Goal: Task Accomplishment & Management: Use online tool/utility

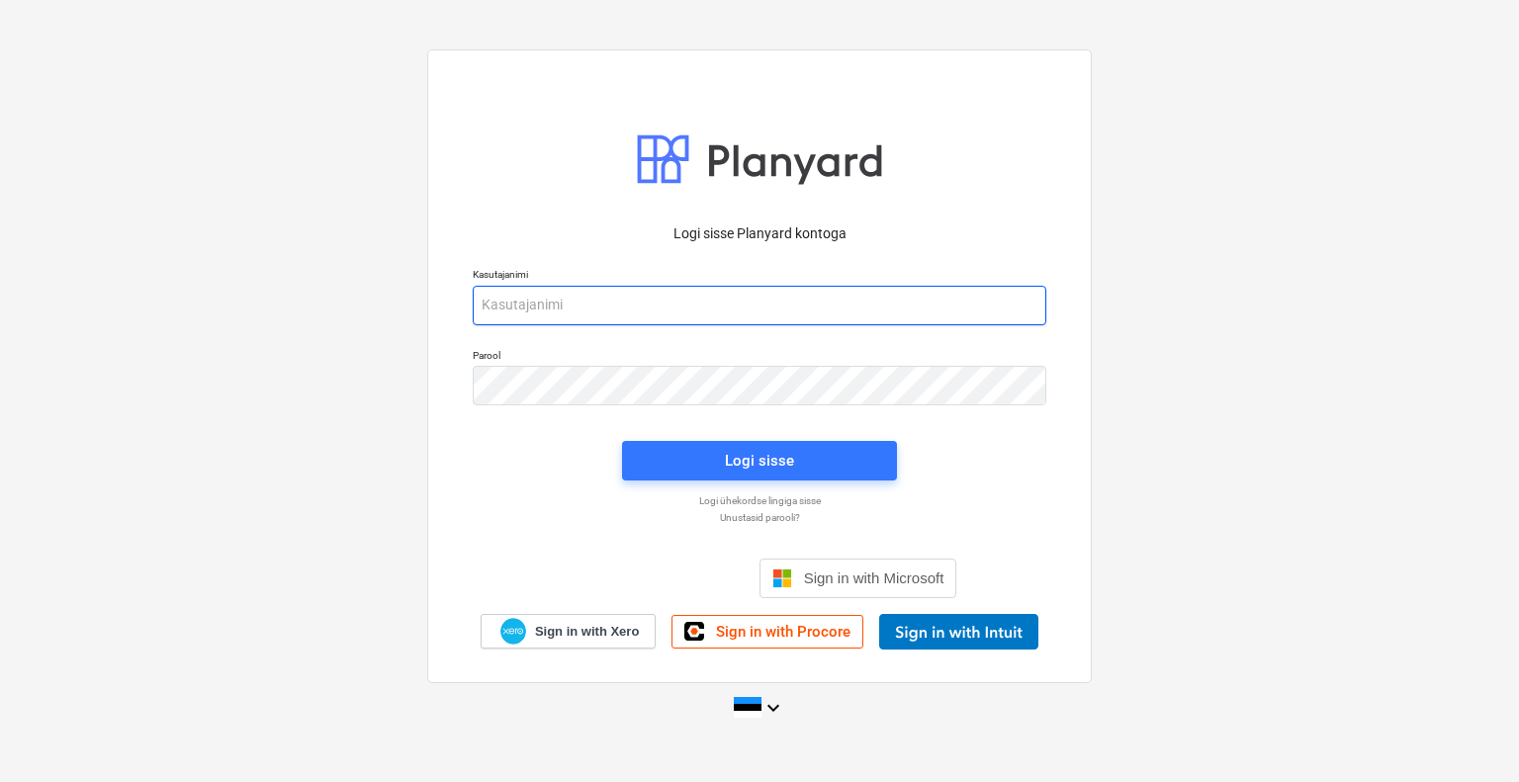
click at [559, 308] on input "email" at bounding box center [760, 306] width 574 height 40
type input "[EMAIL_ADDRESS][DOMAIN_NAME]"
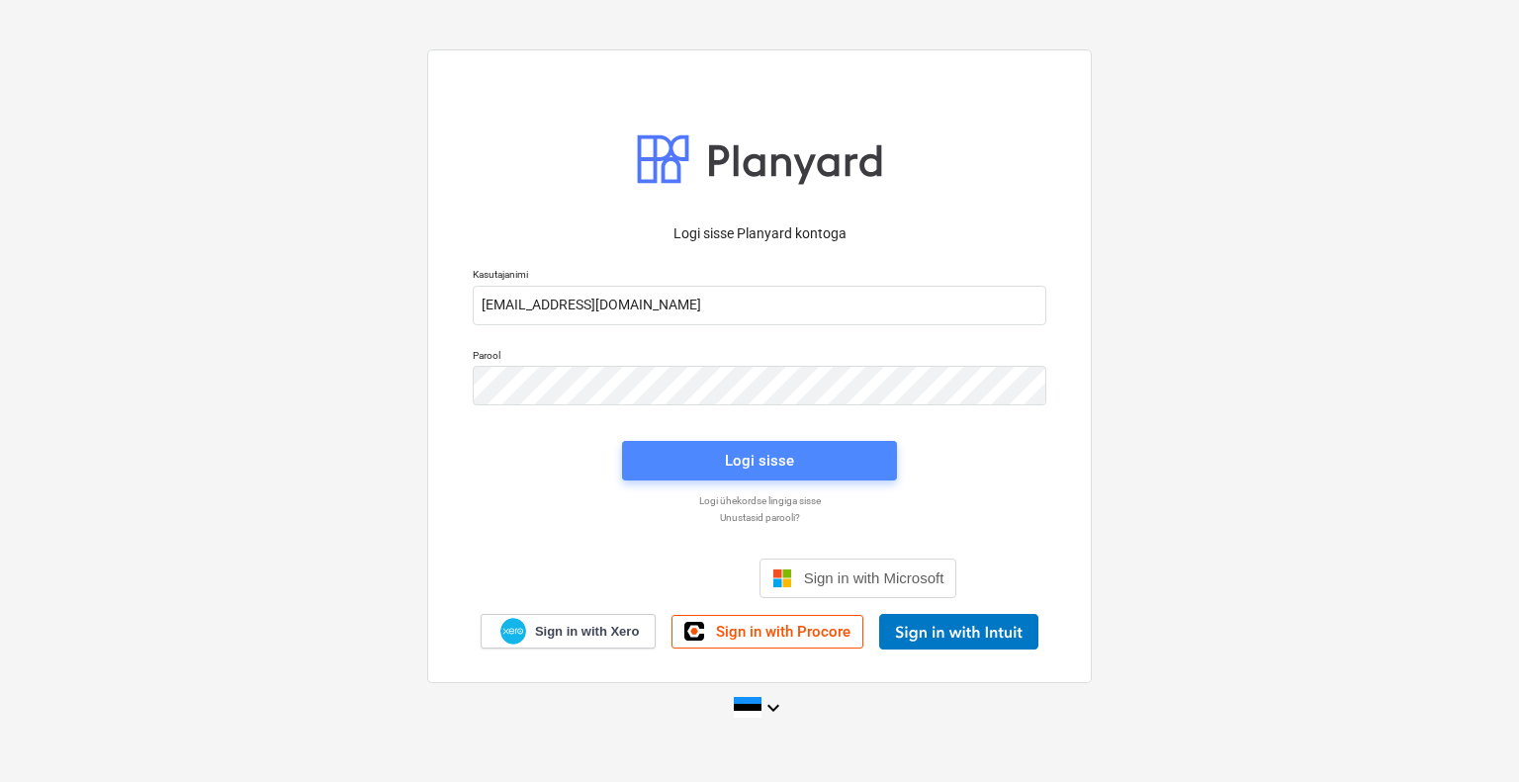
click at [772, 454] on div "Logi sisse" at bounding box center [759, 461] width 69 height 26
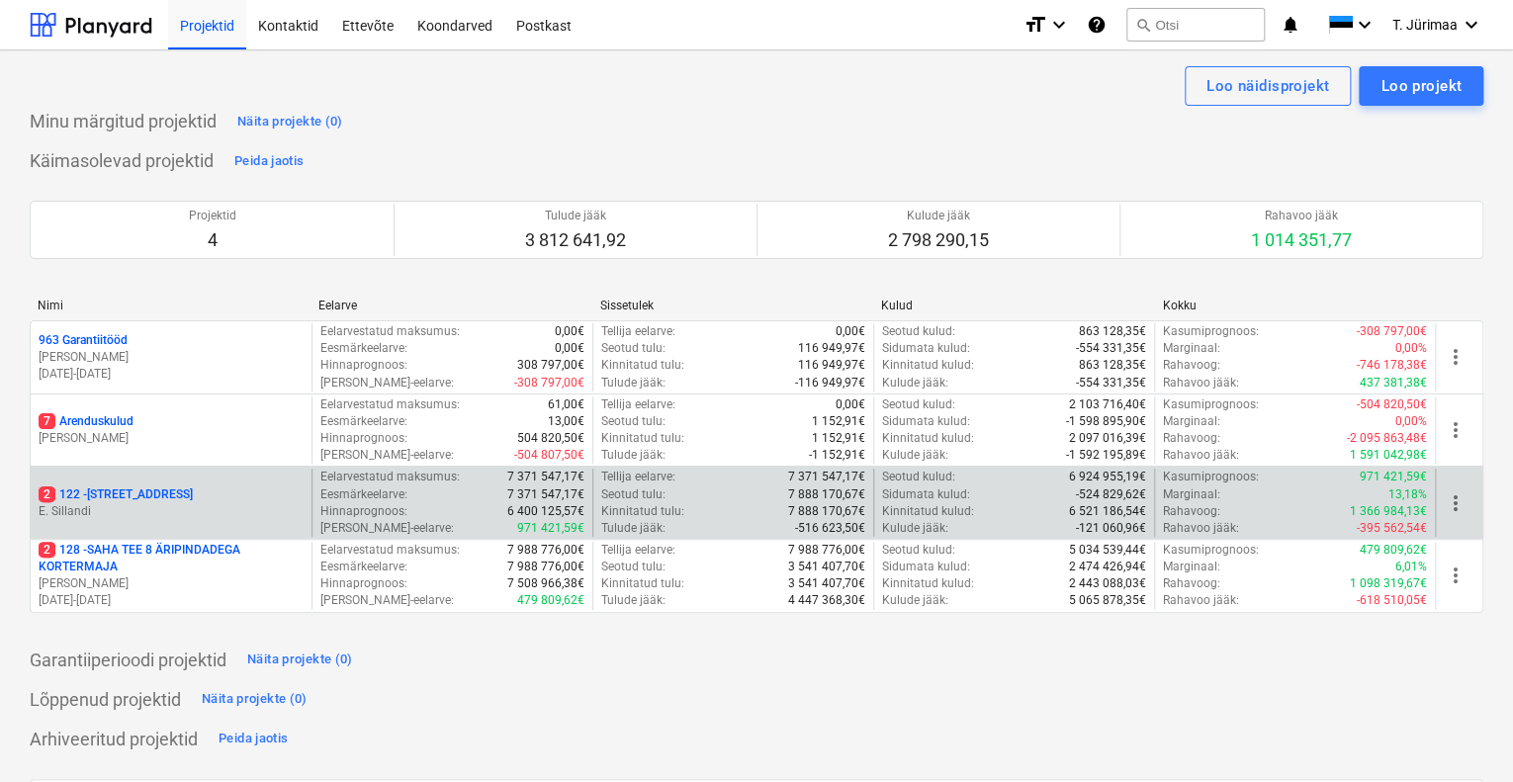
click at [212, 518] on p "E. Sillandi" at bounding box center [171, 511] width 265 height 17
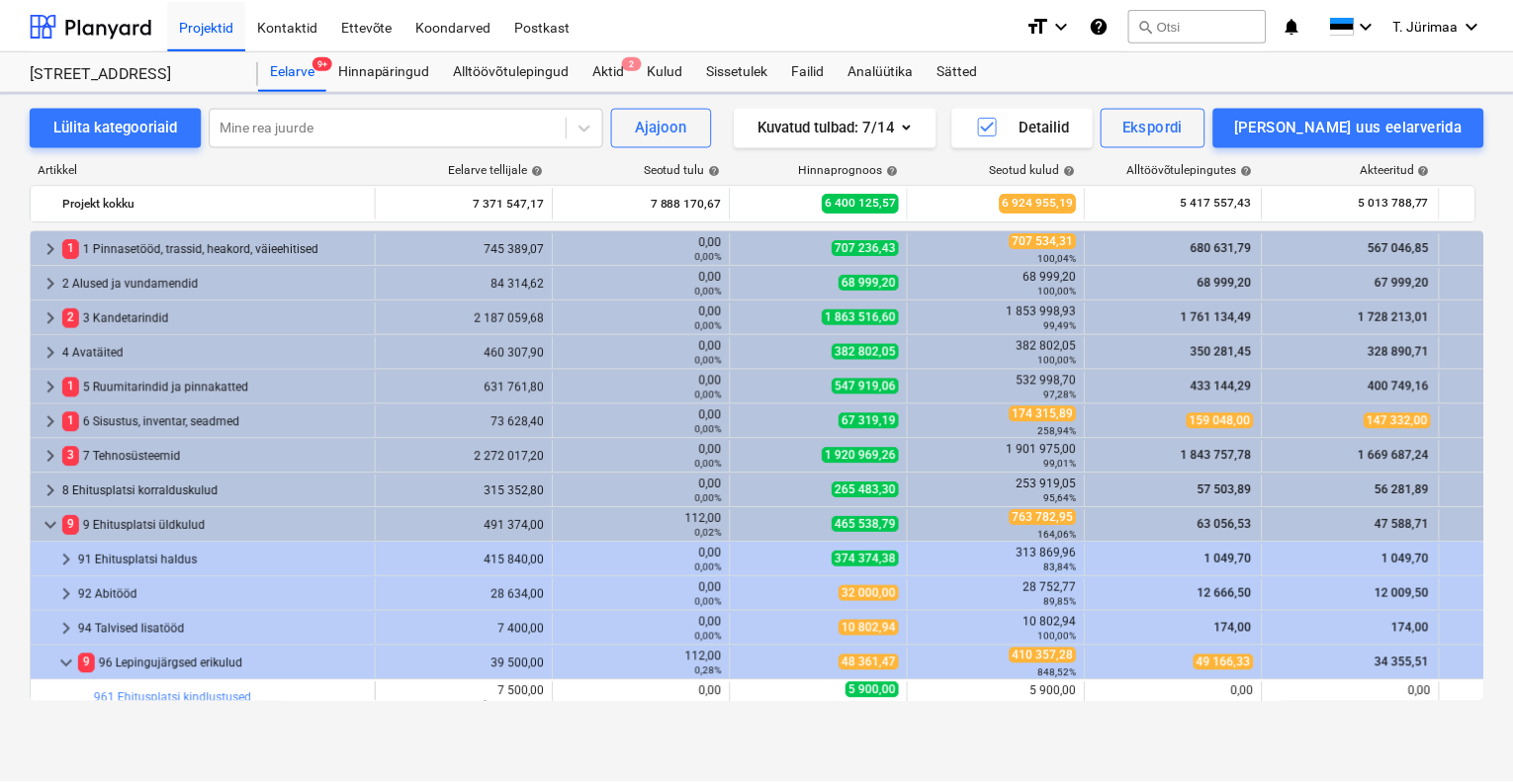
scroll to position [414, 0]
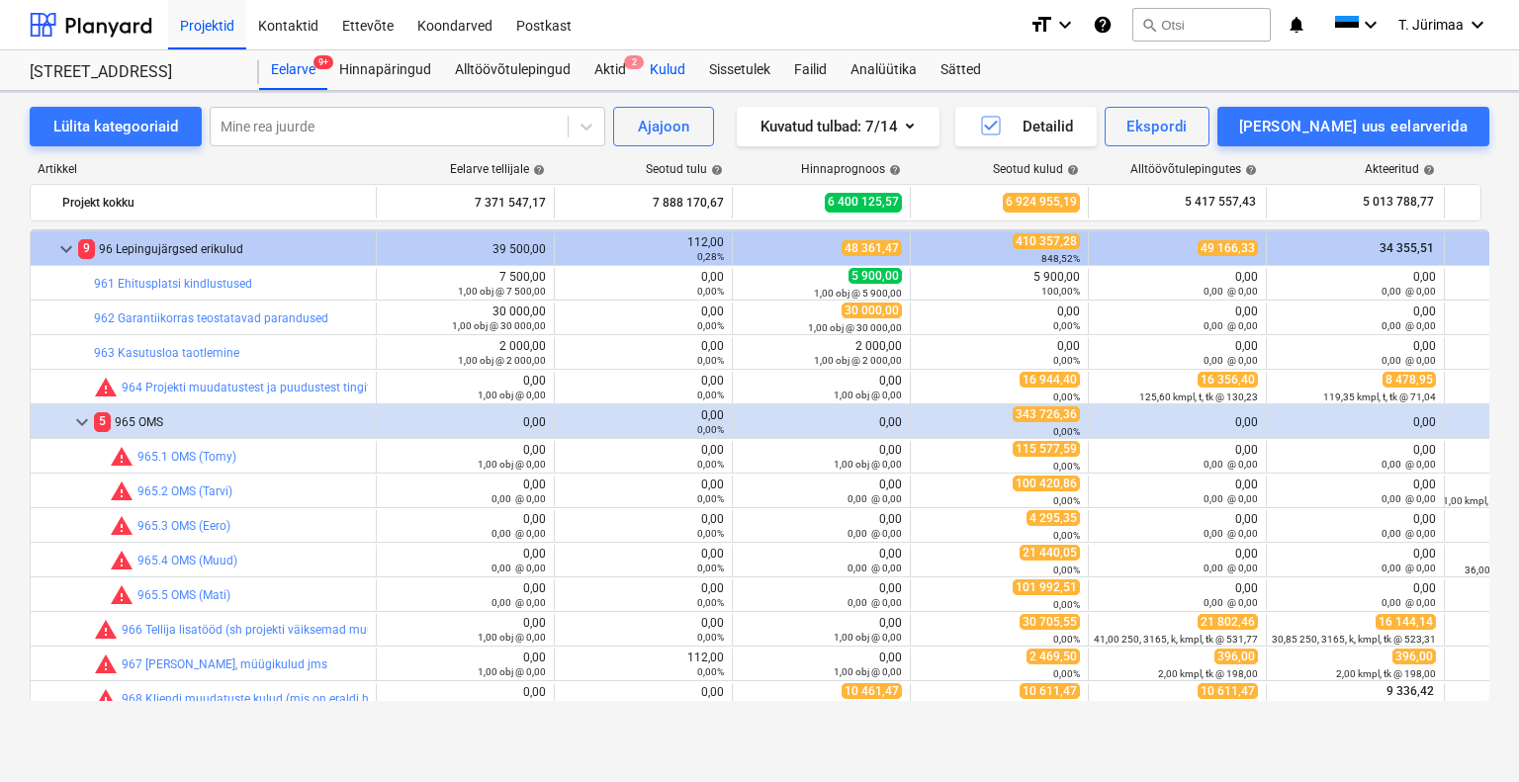
click at [665, 79] on div "Kulud" at bounding box center [667, 70] width 59 height 40
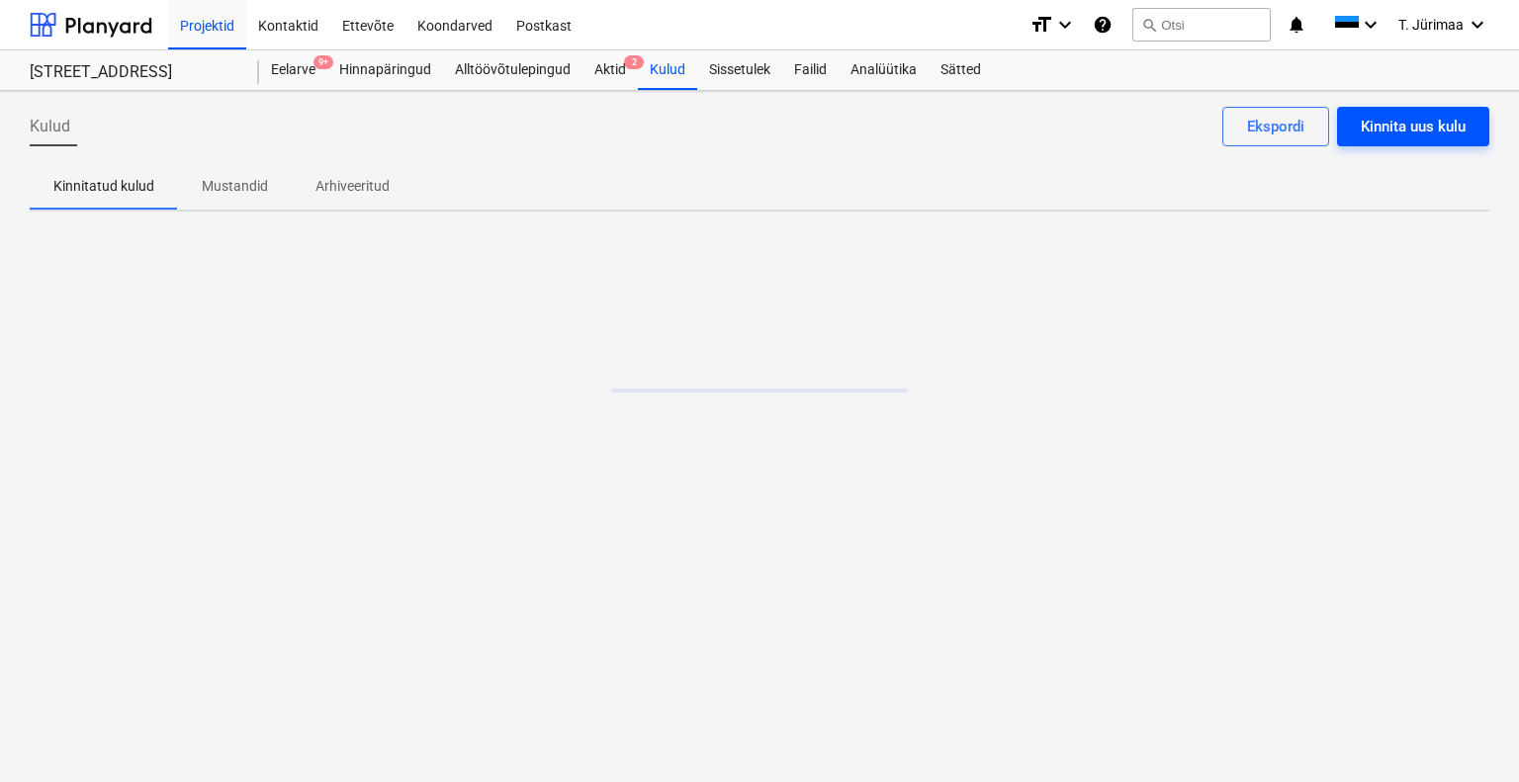
click at [1464, 139] on button "Kinnita uus kulu" at bounding box center [1413, 127] width 152 height 40
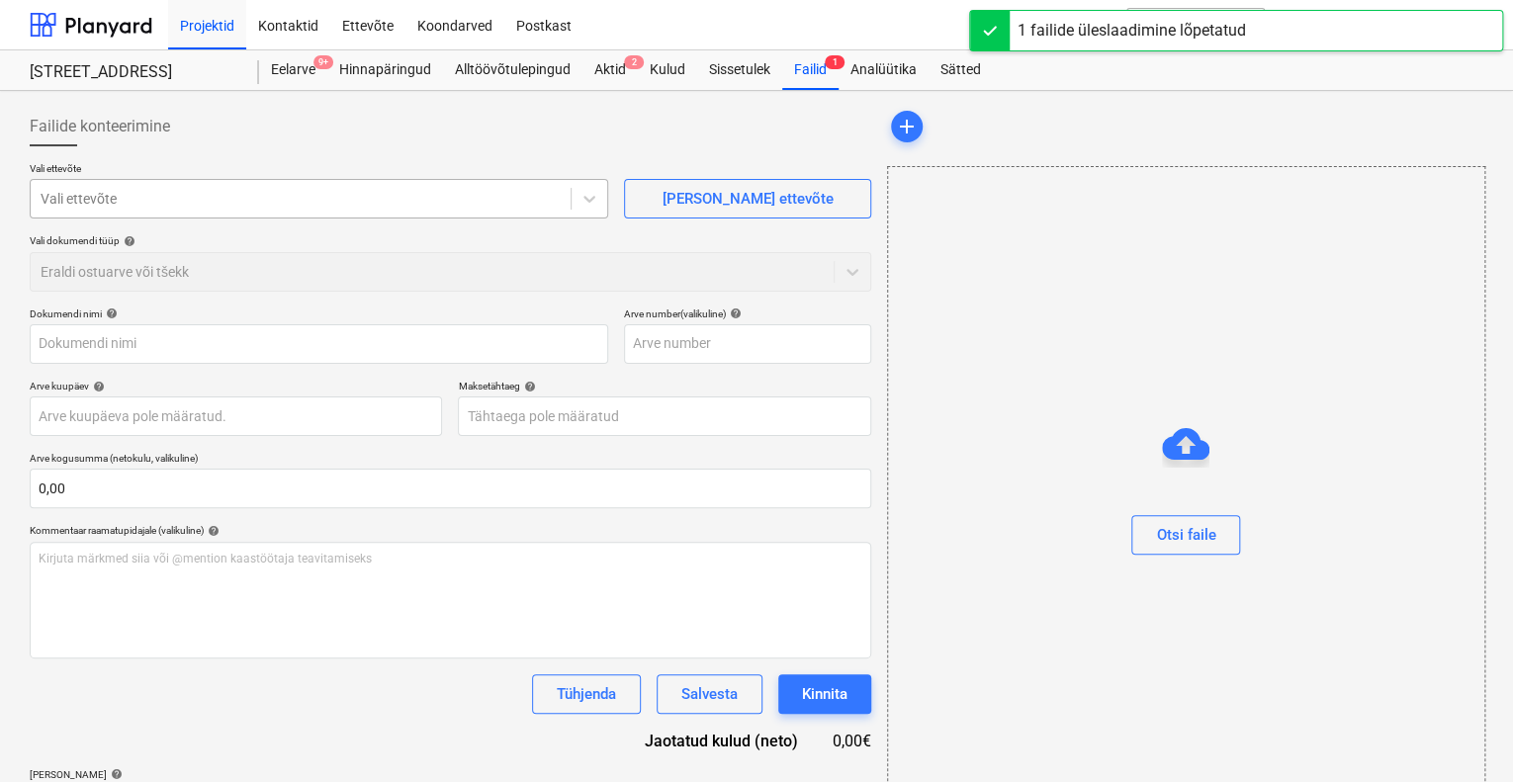
type input "[PERSON_NAME] GROUP AS 0103931723.pdf"
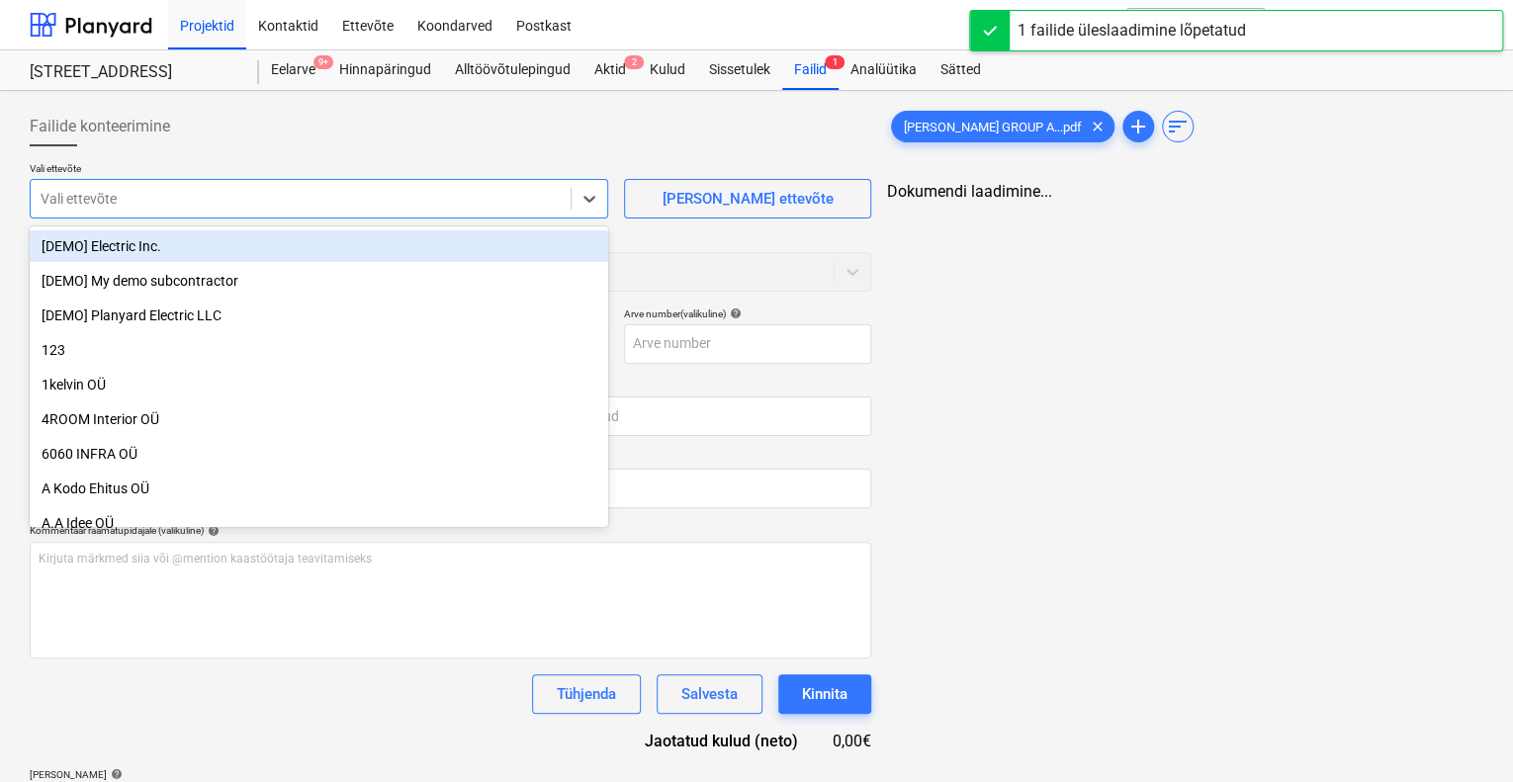
click at [542, 199] on div at bounding box center [301, 199] width 520 height 20
type input "bauh"
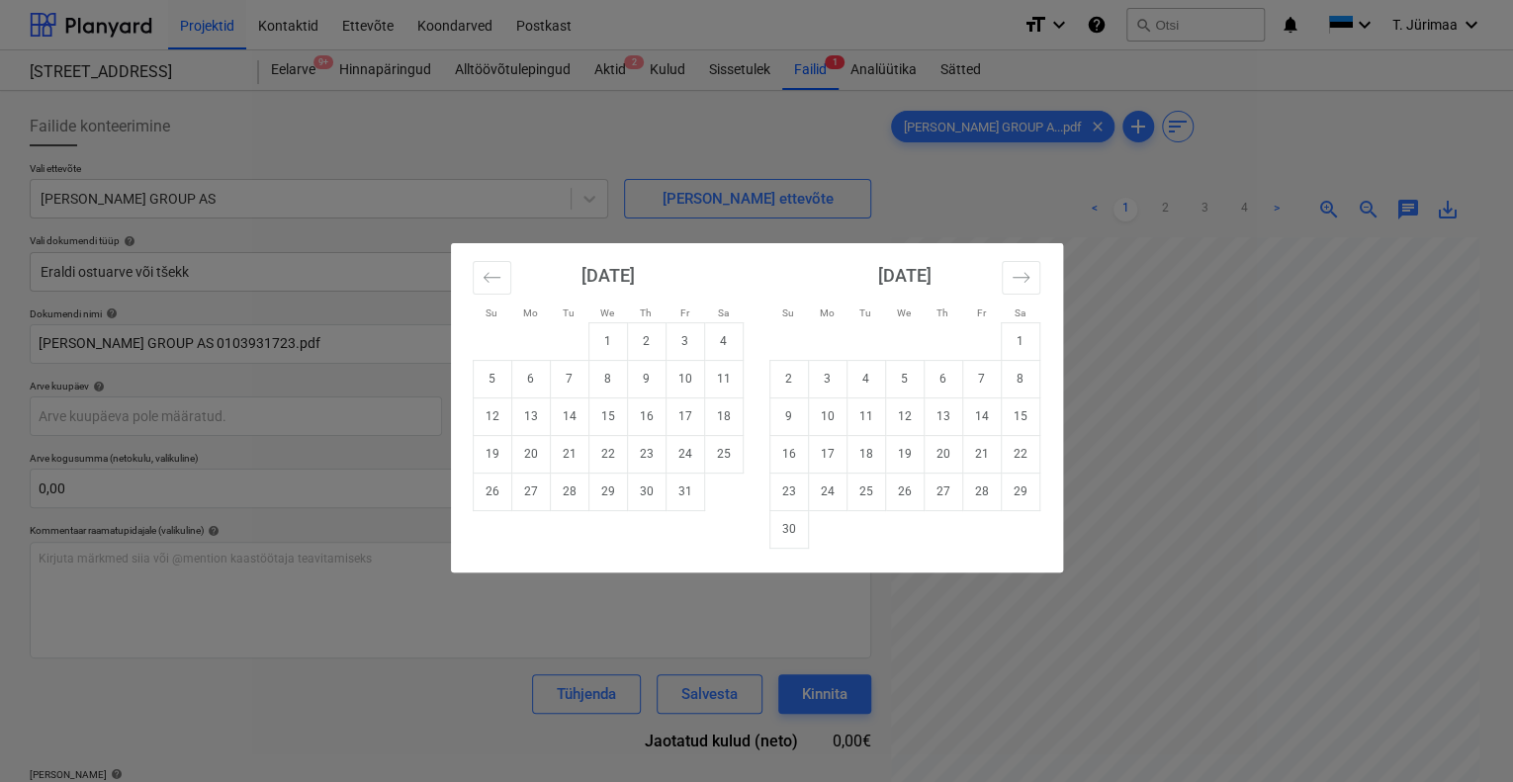
click at [383, 434] on div "Su Mo Tu We Th Fr Sa Su Mo Tu We Th Fr Sa [DATE] 1 2 3 4 5 6 7 8 9 10 11 12 13 …" at bounding box center [756, 391] width 1513 height 782
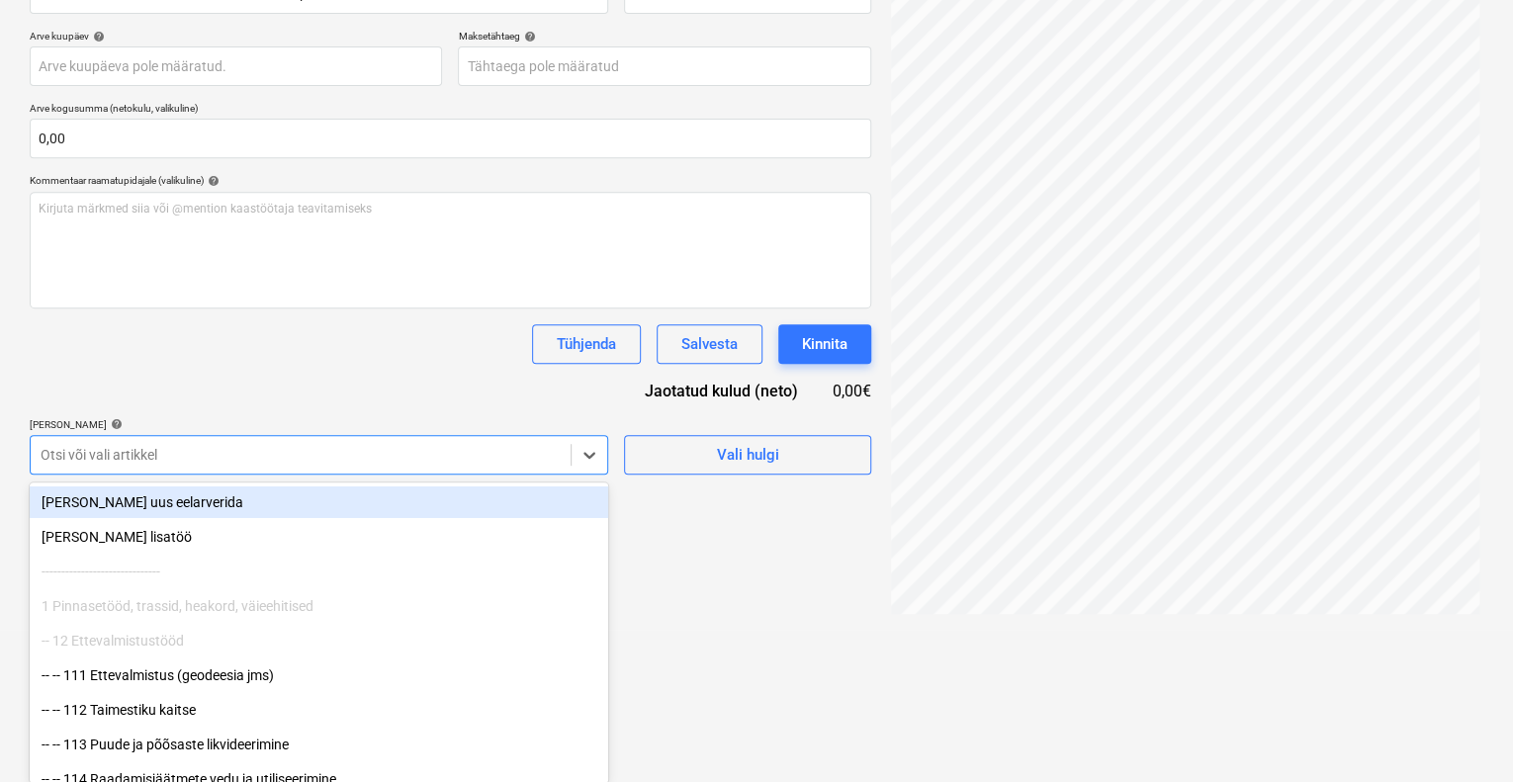
click at [332, 432] on body "Projektid Kontaktid Ettevõte Koondarved Postkast format_size keyboard_arrow_dow…" at bounding box center [756, 41] width 1513 height 782
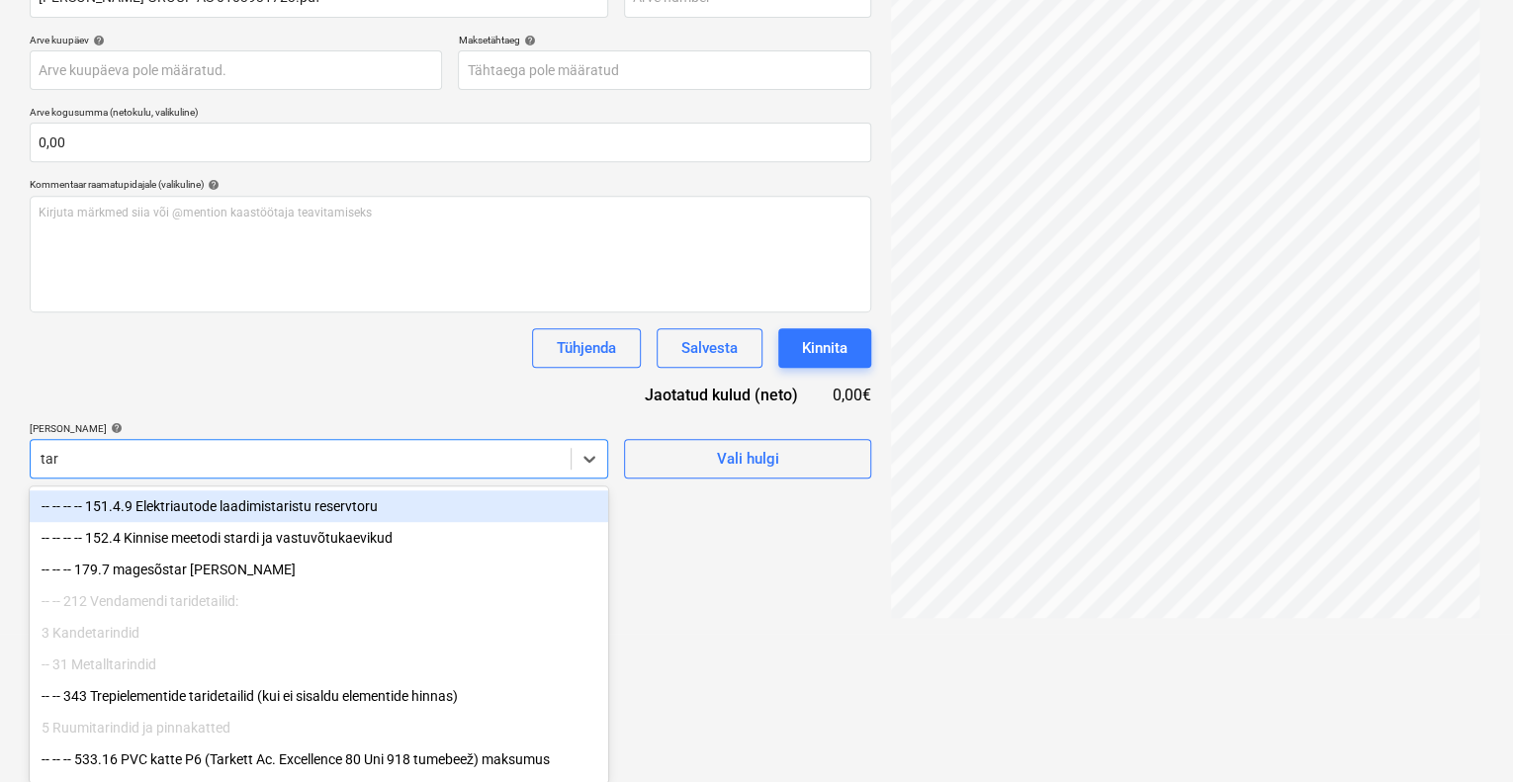
type input "tarv"
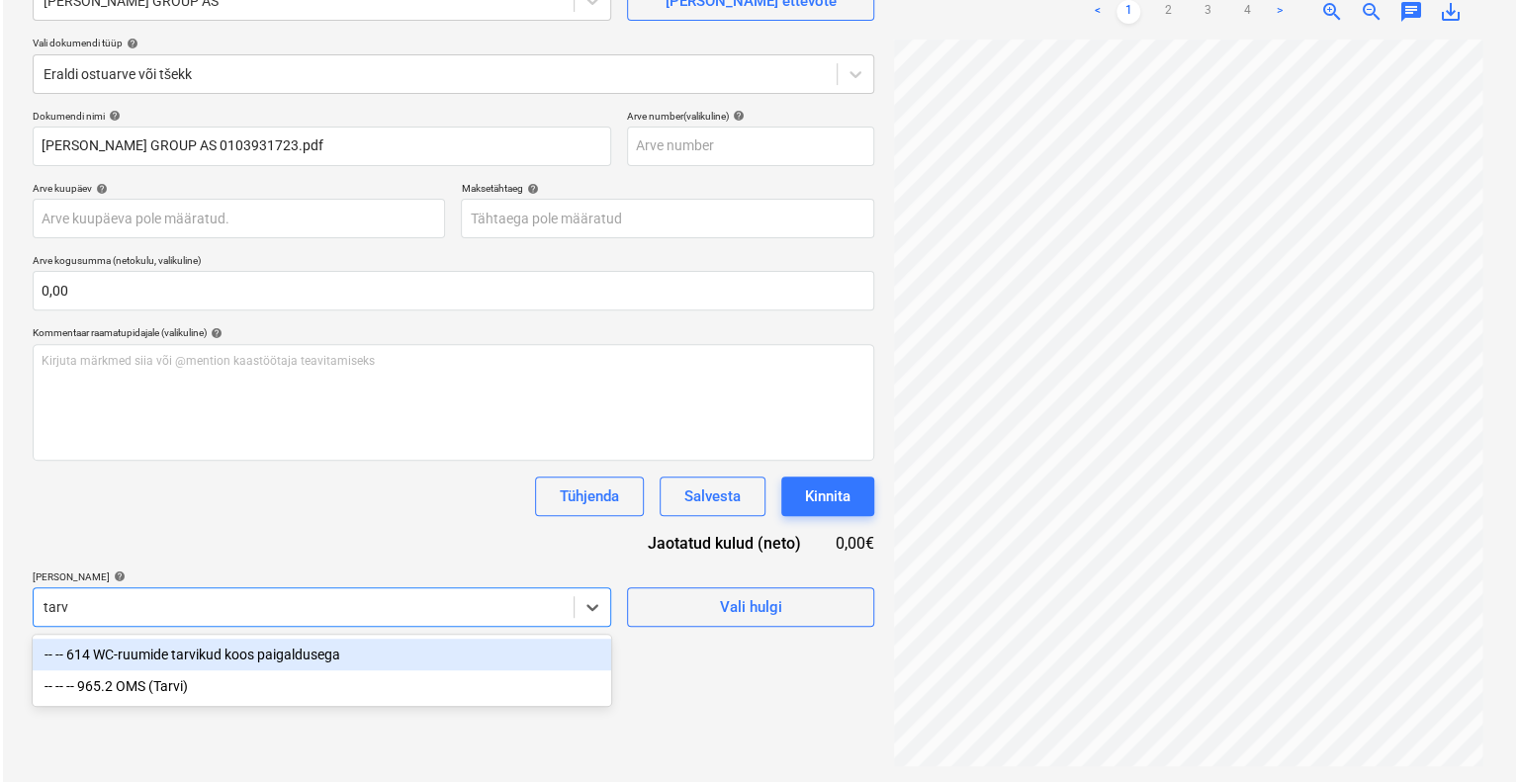
scroll to position [198, 0]
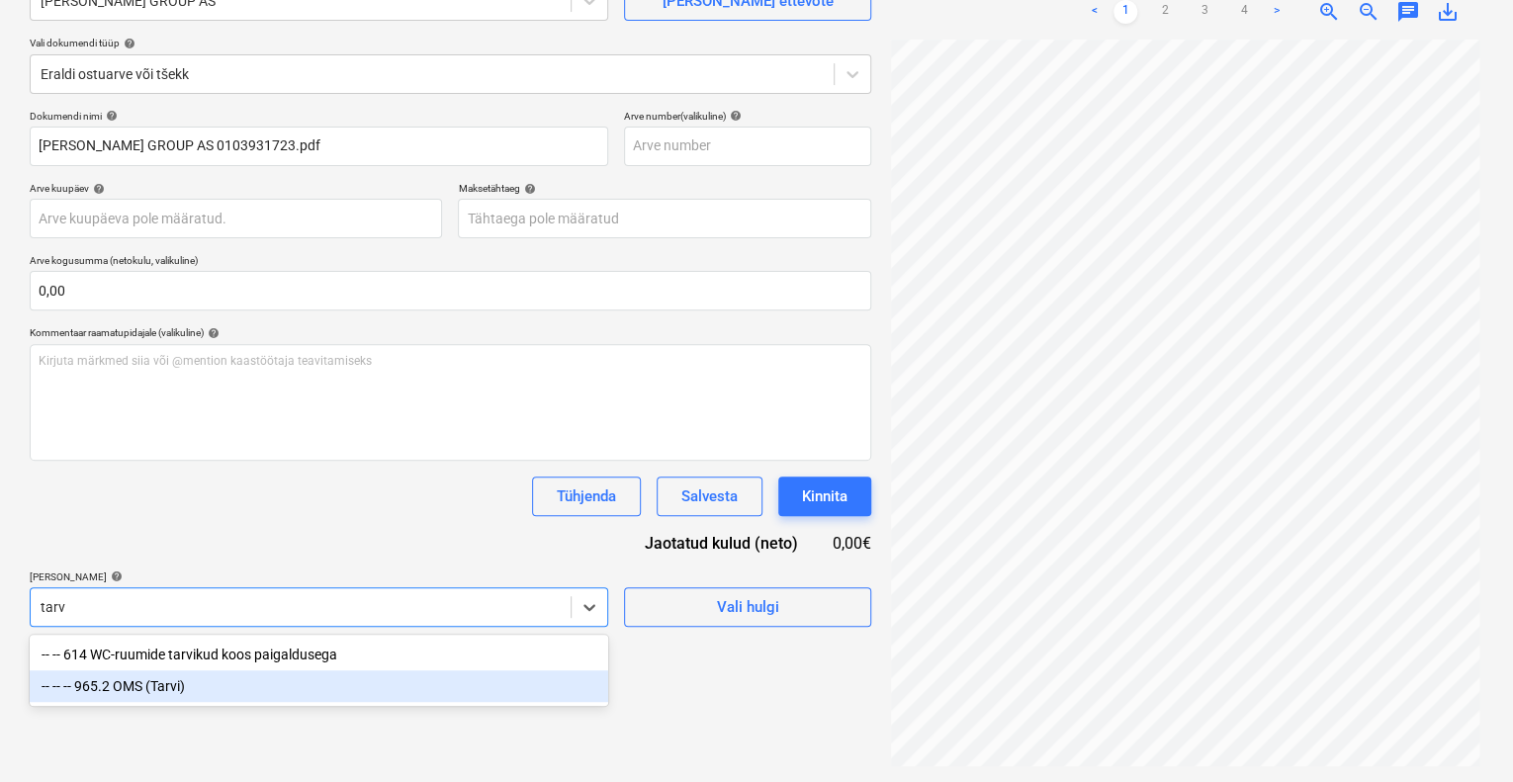
click at [281, 680] on div "-- -- -- 965.2 OMS (Tarvi)" at bounding box center [319, 687] width 579 height 32
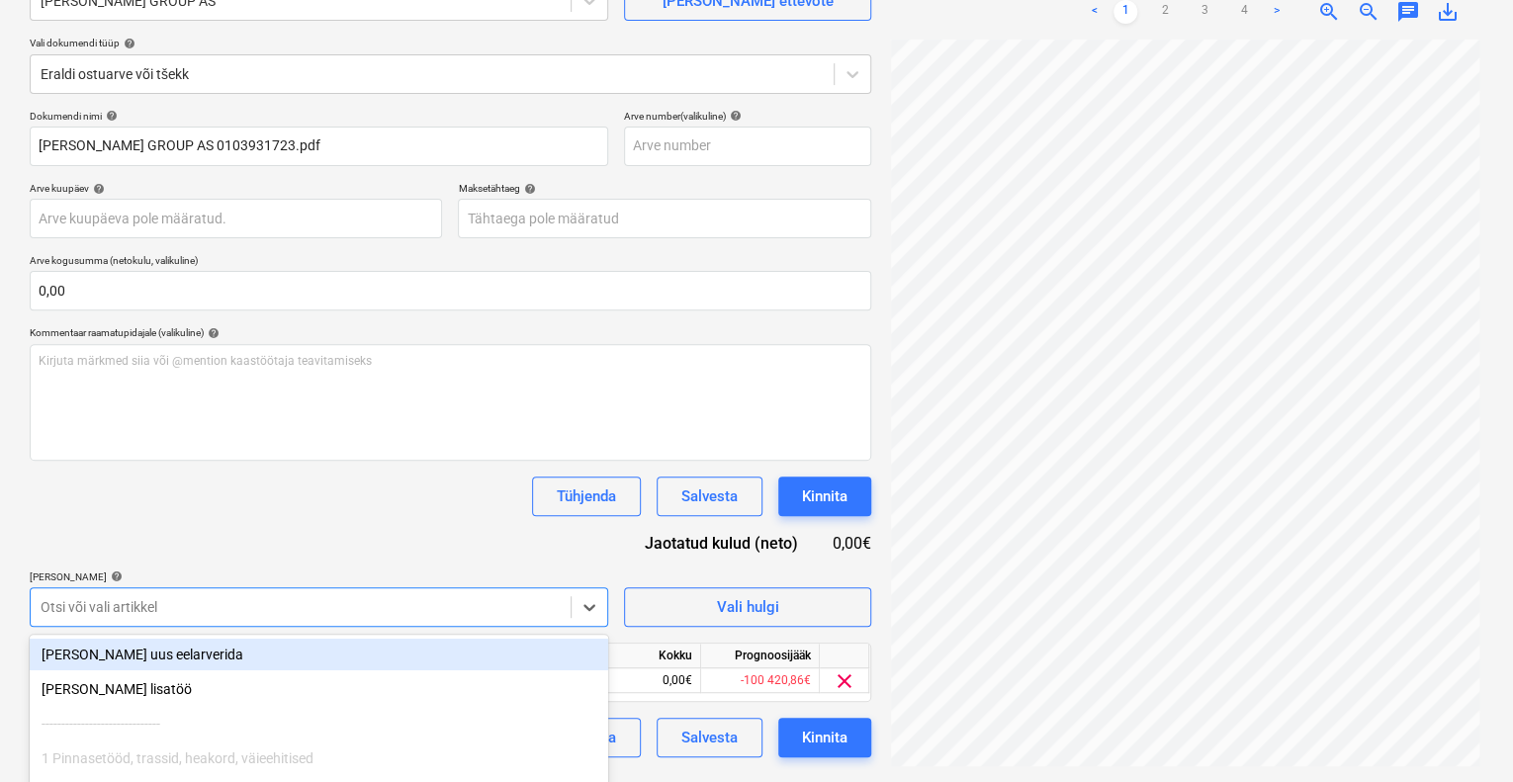
click at [340, 560] on div "Dokumendi nimi help [PERSON_NAME] GROUP AS 0103931723.pdf Arve number (valikuli…" at bounding box center [451, 434] width 842 height 648
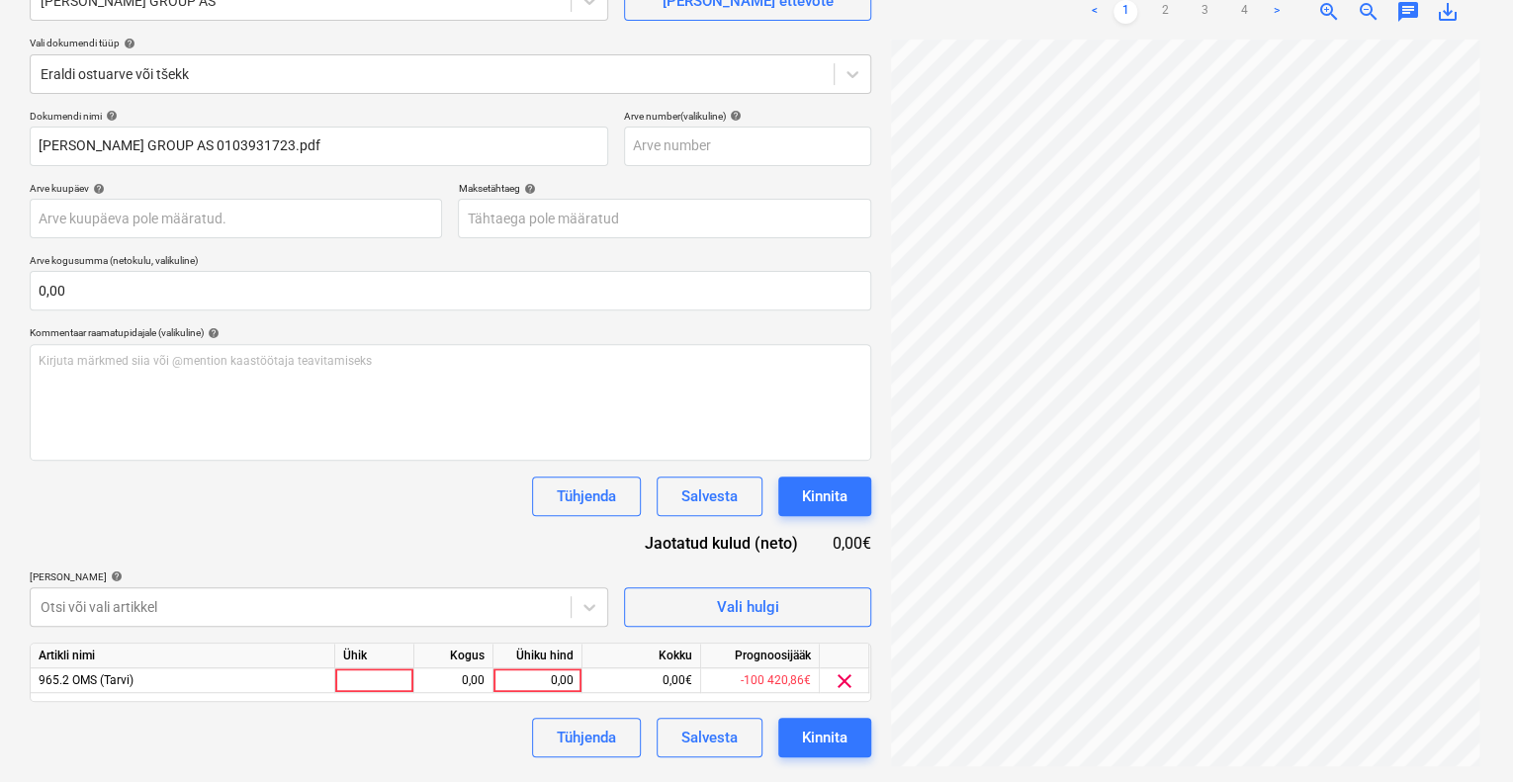
click at [364, 692] on div "Artikli nimi Ühik Kogus Ühiku hind Kokku Prognoosijääk 965.2 OMS (Tarvi) 0,00 0…" at bounding box center [451, 672] width 842 height 59
click at [372, 680] on div at bounding box center [374, 681] width 79 height 25
type input "kompl"
click at [551, 673] on div "0,00" at bounding box center [537, 681] width 72 height 25
type input "54,23"
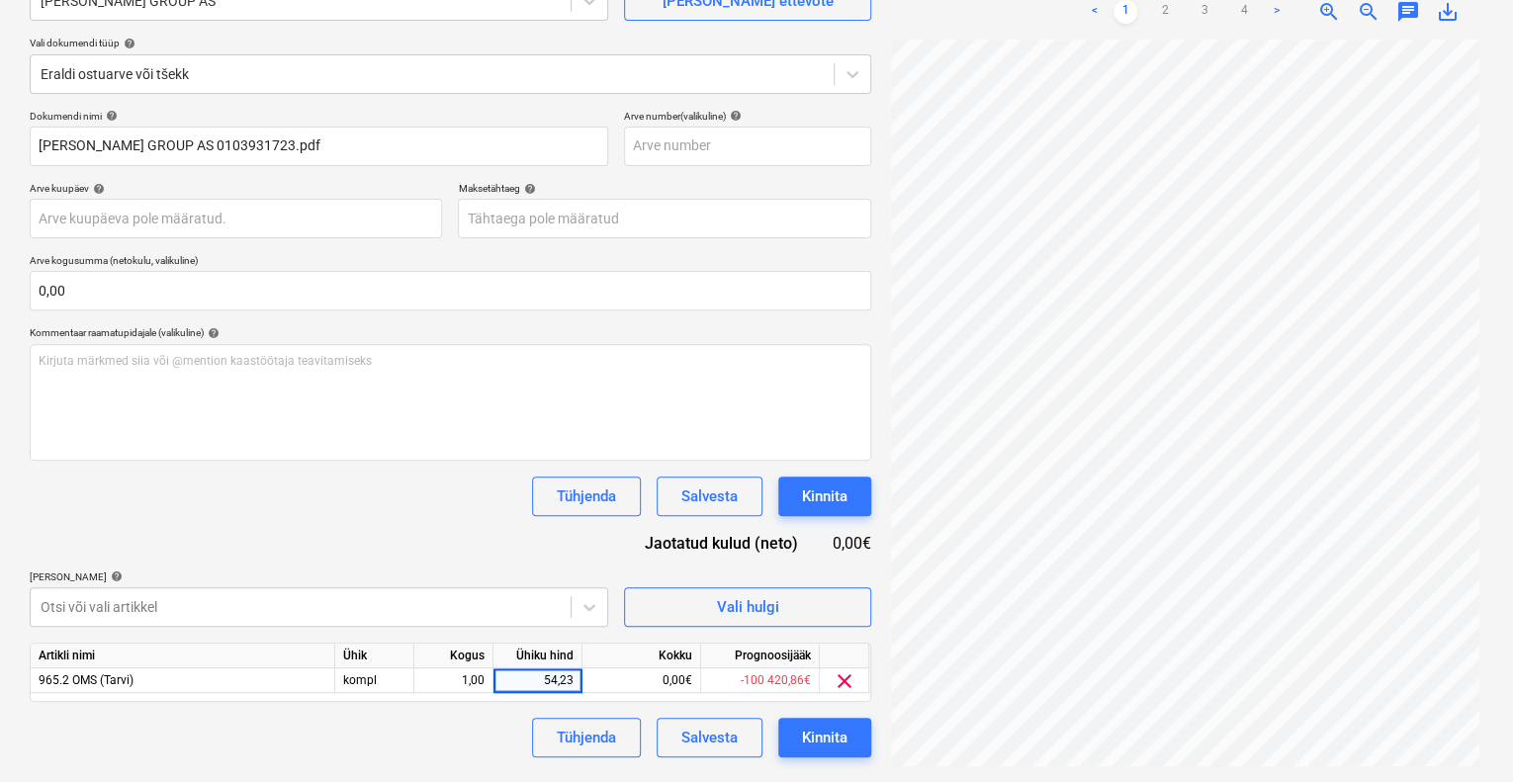
click at [459, 742] on div "Tühjenda Salvesta Kinnita" at bounding box center [451, 738] width 842 height 40
click at [411, 752] on div "Tühjenda Salvesta Kinnita" at bounding box center [451, 738] width 842 height 40
click at [835, 737] on div "Kinnita" at bounding box center [824, 738] width 45 height 26
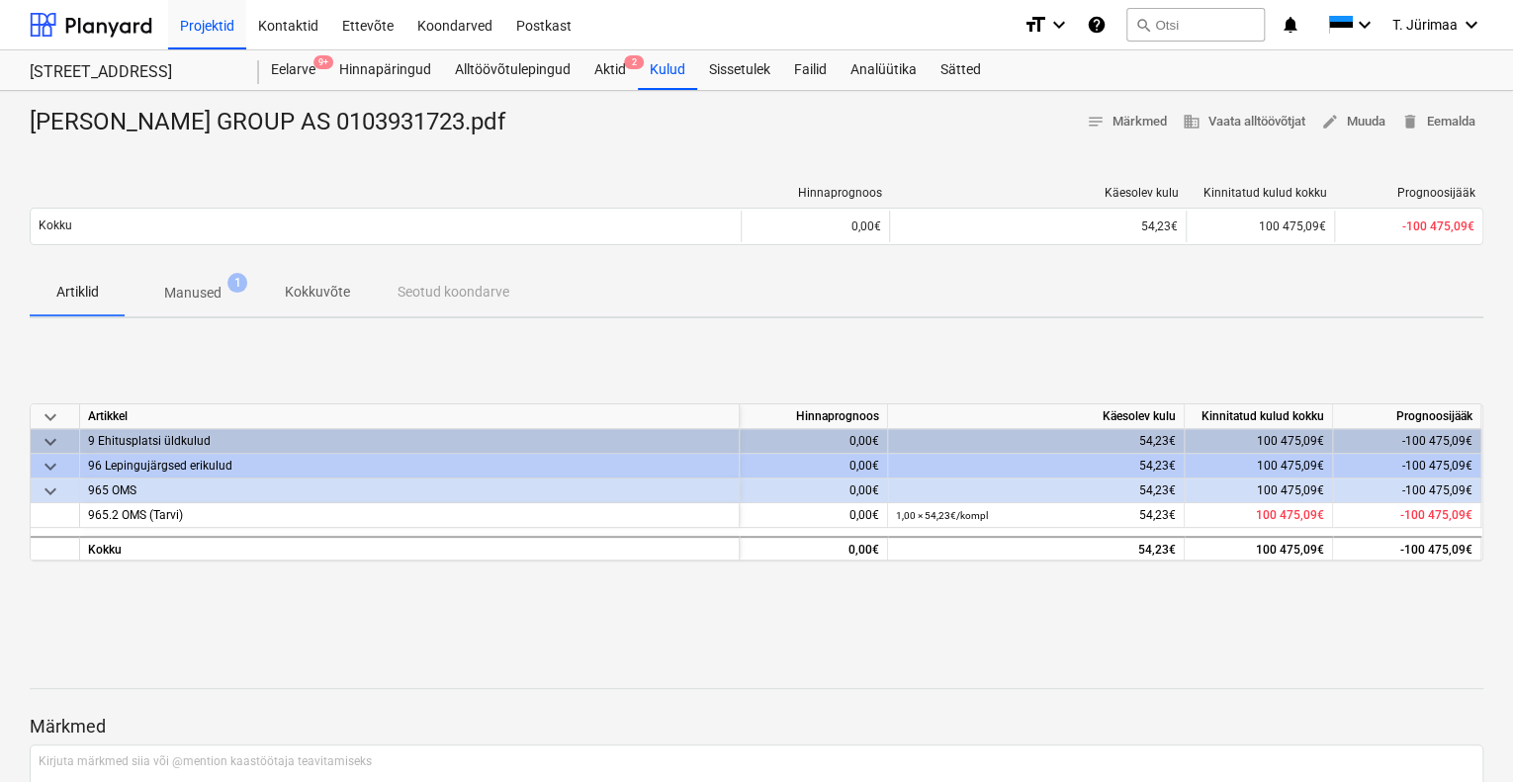
click at [309, 121] on div "[PERSON_NAME] GROUP AS 0103931723.pdf" at bounding box center [276, 123] width 492 height 32
copy div "0103931723"
drag, startPoint x: 1136, startPoint y: 491, endPoint x: 1168, endPoint y: 491, distance: 32.6
click at [1168, 491] on div "54,23€" at bounding box center [1036, 491] width 280 height 25
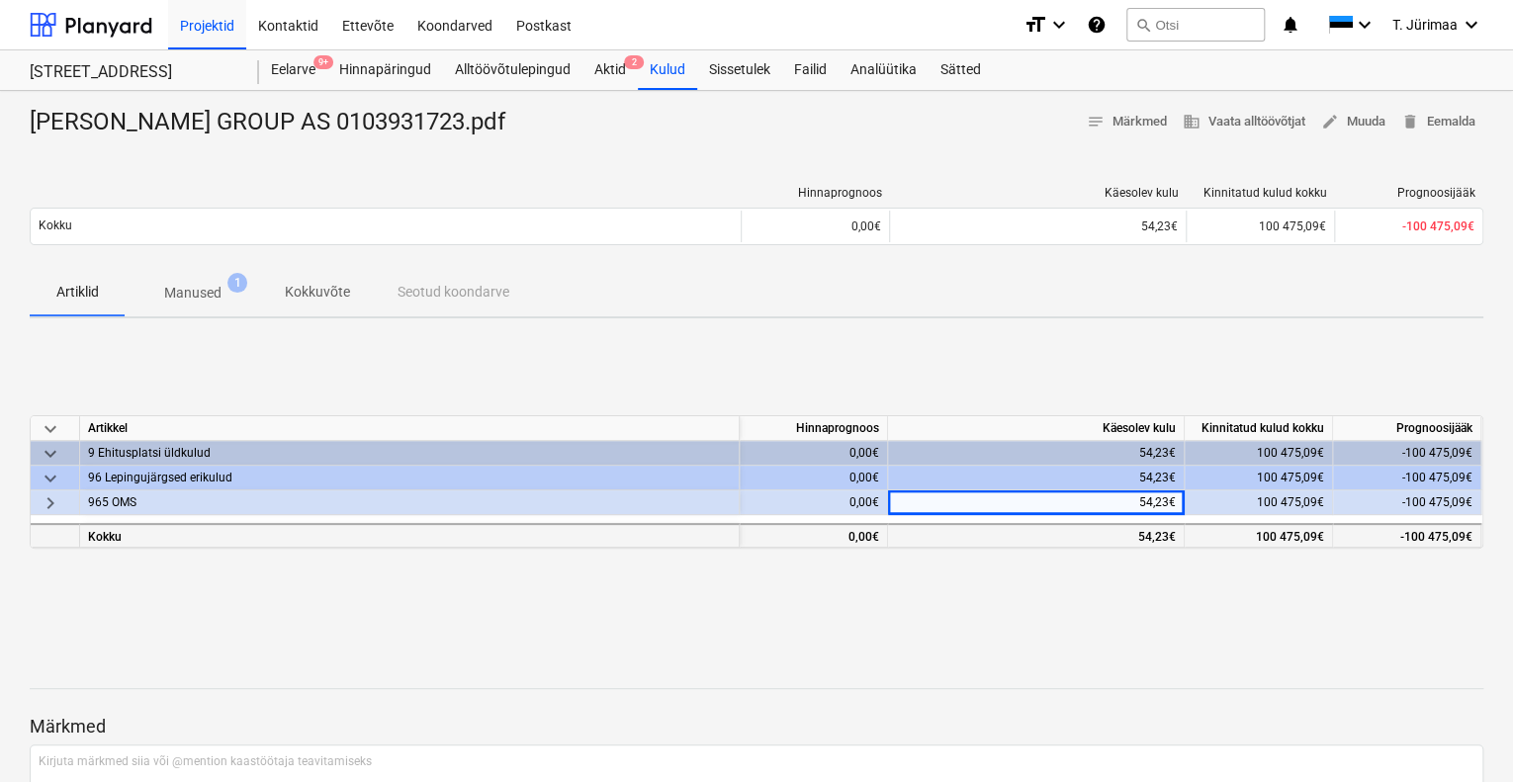
click at [1147, 535] on div "54,23€" at bounding box center [1036, 537] width 280 height 25
copy div "54,23"
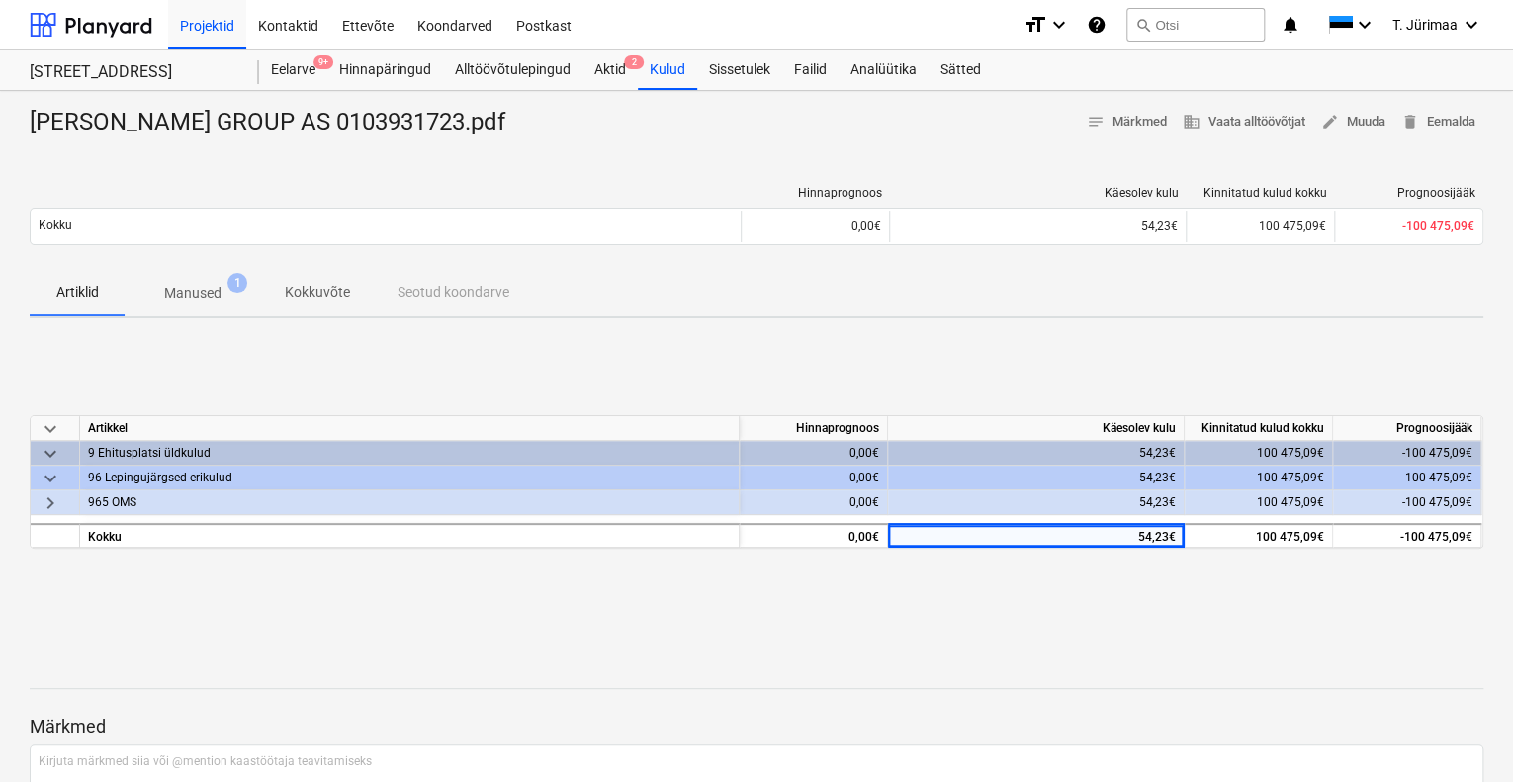
click at [956, 395] on div "keyboard_arrow_down [PERSON_NAME] Käesolev kulu Kinnitatud kulud kokku Prognoos…" at bounding box center [757, 482] width 1454 height 297
click at [186, 30] on div "Projektid" at bounding box center [207, 24] width 78 height 50
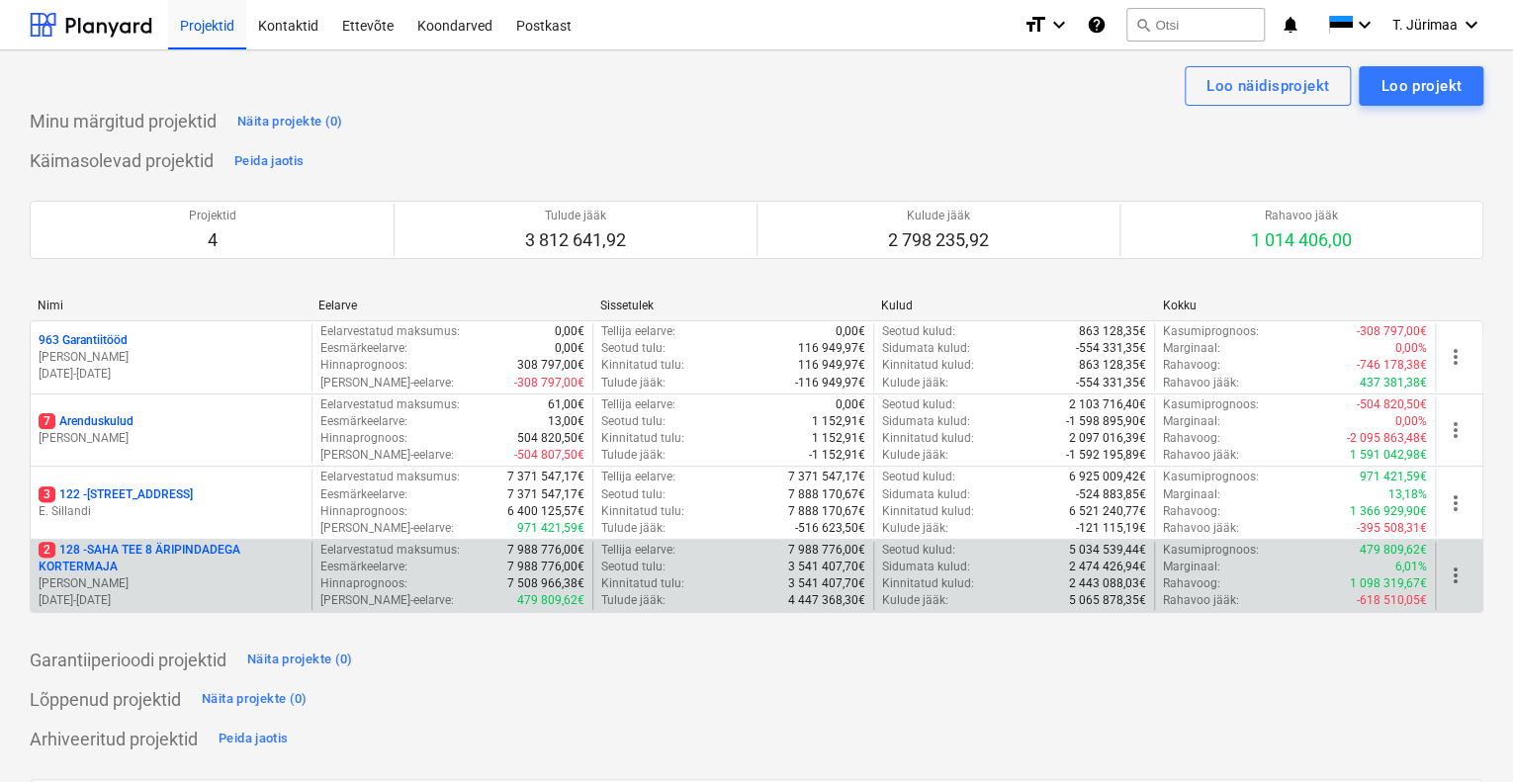
click at [138, 563] on p "2 128 - SAHA TEE 8 ÄRIPINDADEGA KORTERMAJA" at bounding box center [171, 559] width 265 height 34
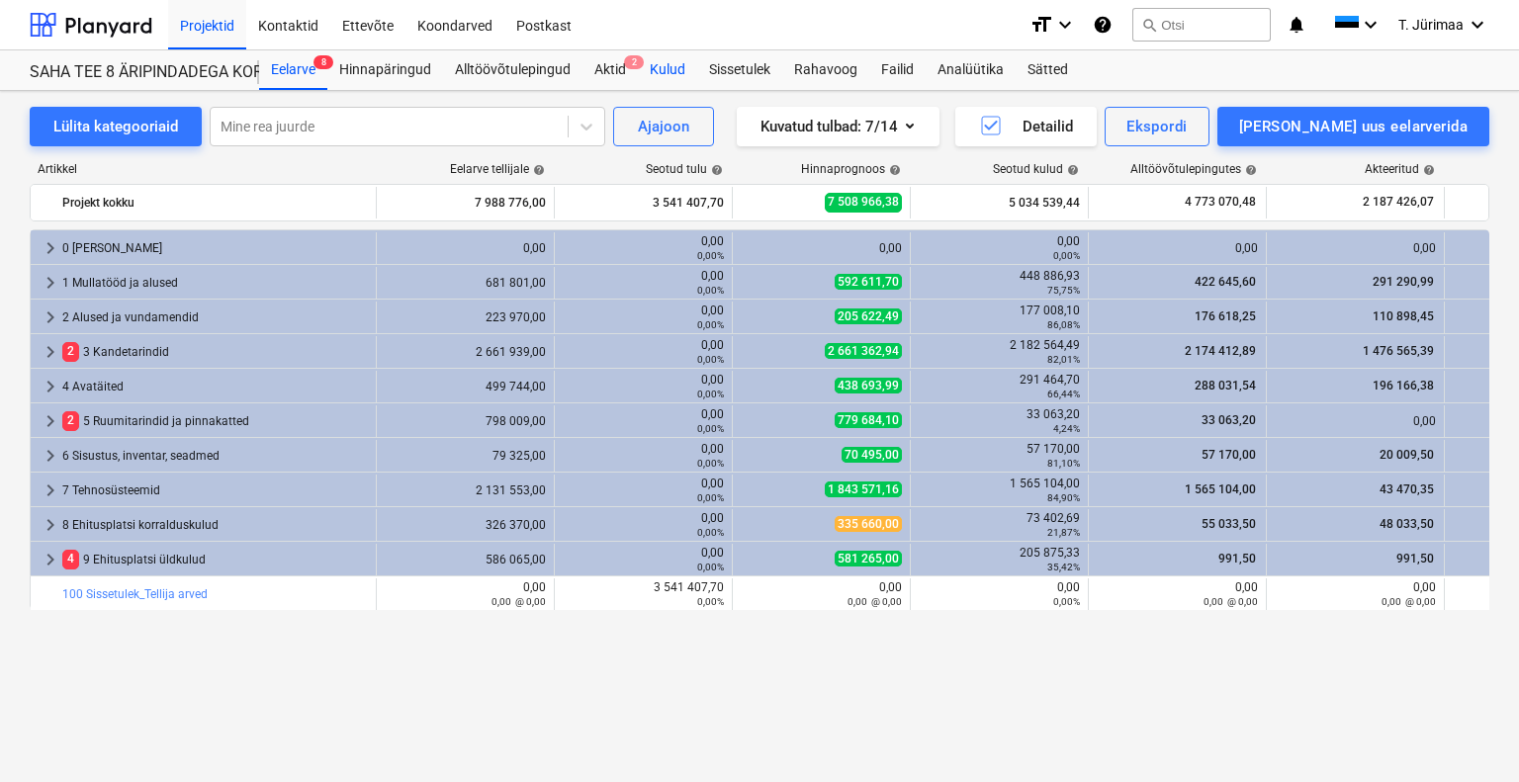
click at [659, 67] on div "Kulud" at bounding box center [667, 70] width 59 height 40
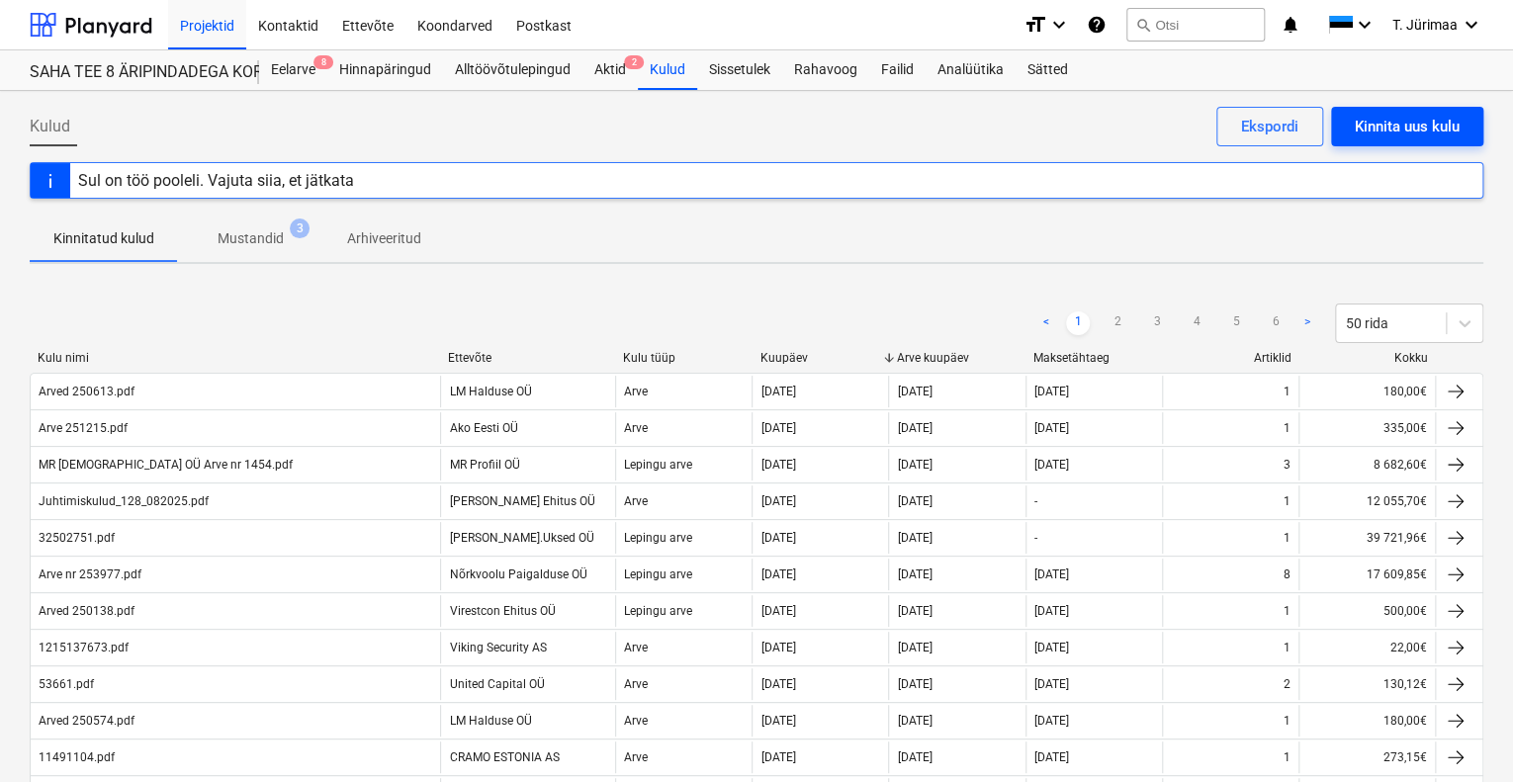
click at [1397, 137] on div "Kinnita uus kulu" at bounding box center [1407, 127] width 105 height 26
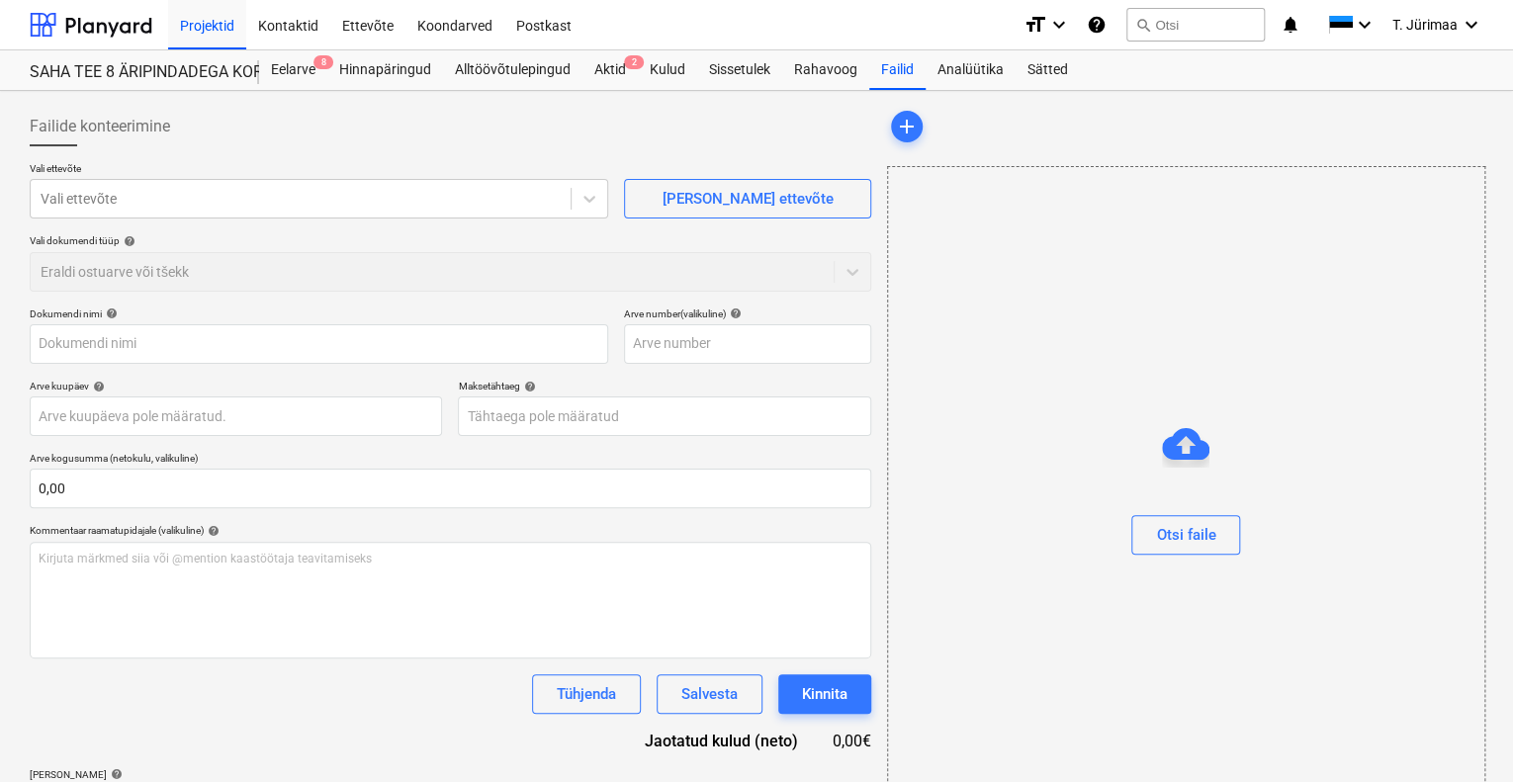
click at [1081, 372] on div "Otsi faile" at bounding box center [1186, 496] width 598 height 660
click at [1120, 372] on div "Otsi faile" at bounding box center [1186, 496] width 598 height 660
drag, startPoint x: 1187, startPoint y: 374, endPoint x: 1337, endPoint y: 355, distance: 151.5
click at [1337, 355] on div "Otsi faile" at bounding box center [1186, 496] width 598 height 660
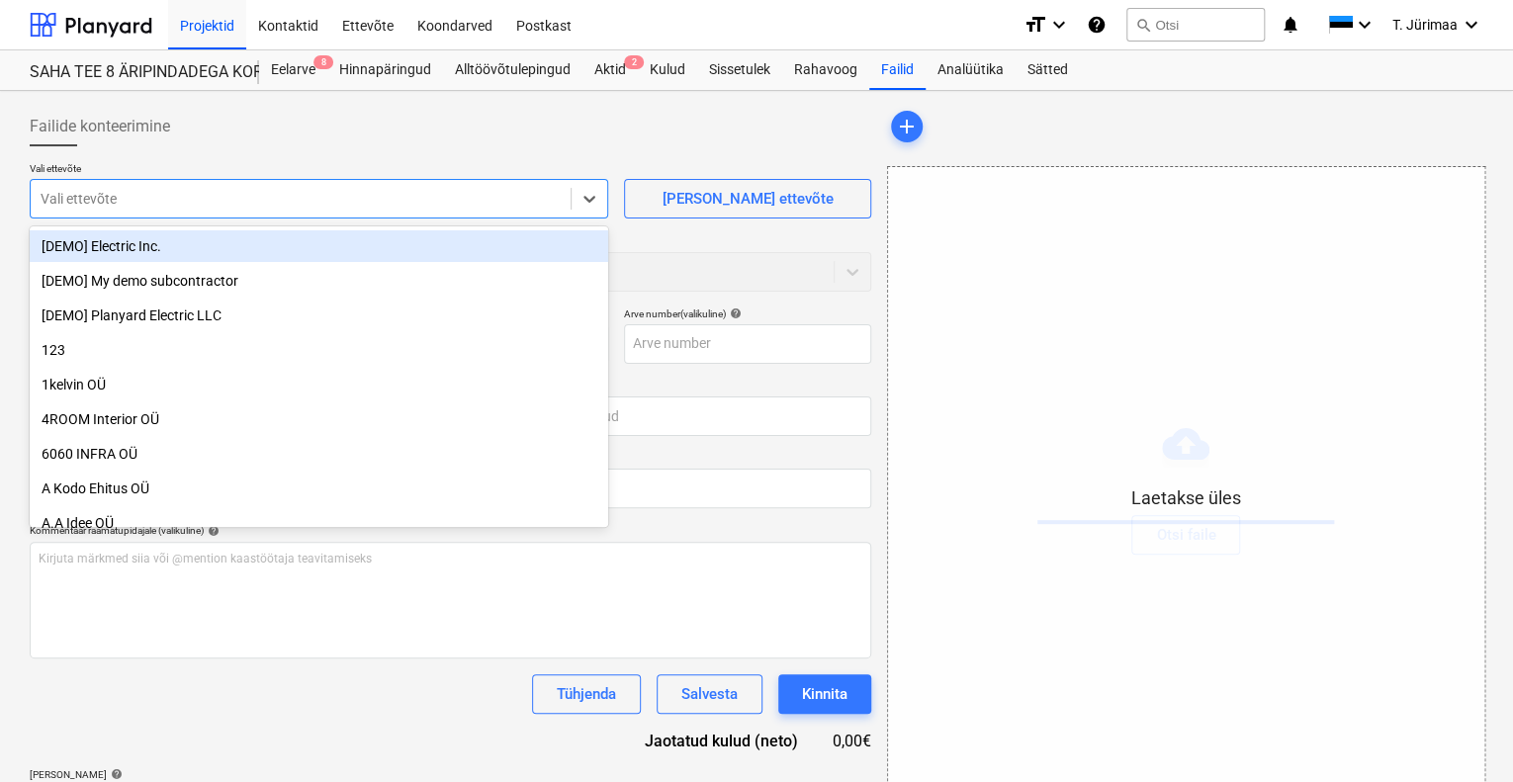
click at [407, 209] on div "Vali ettevõte" at bounding box center [301, 199] width 540 height 28
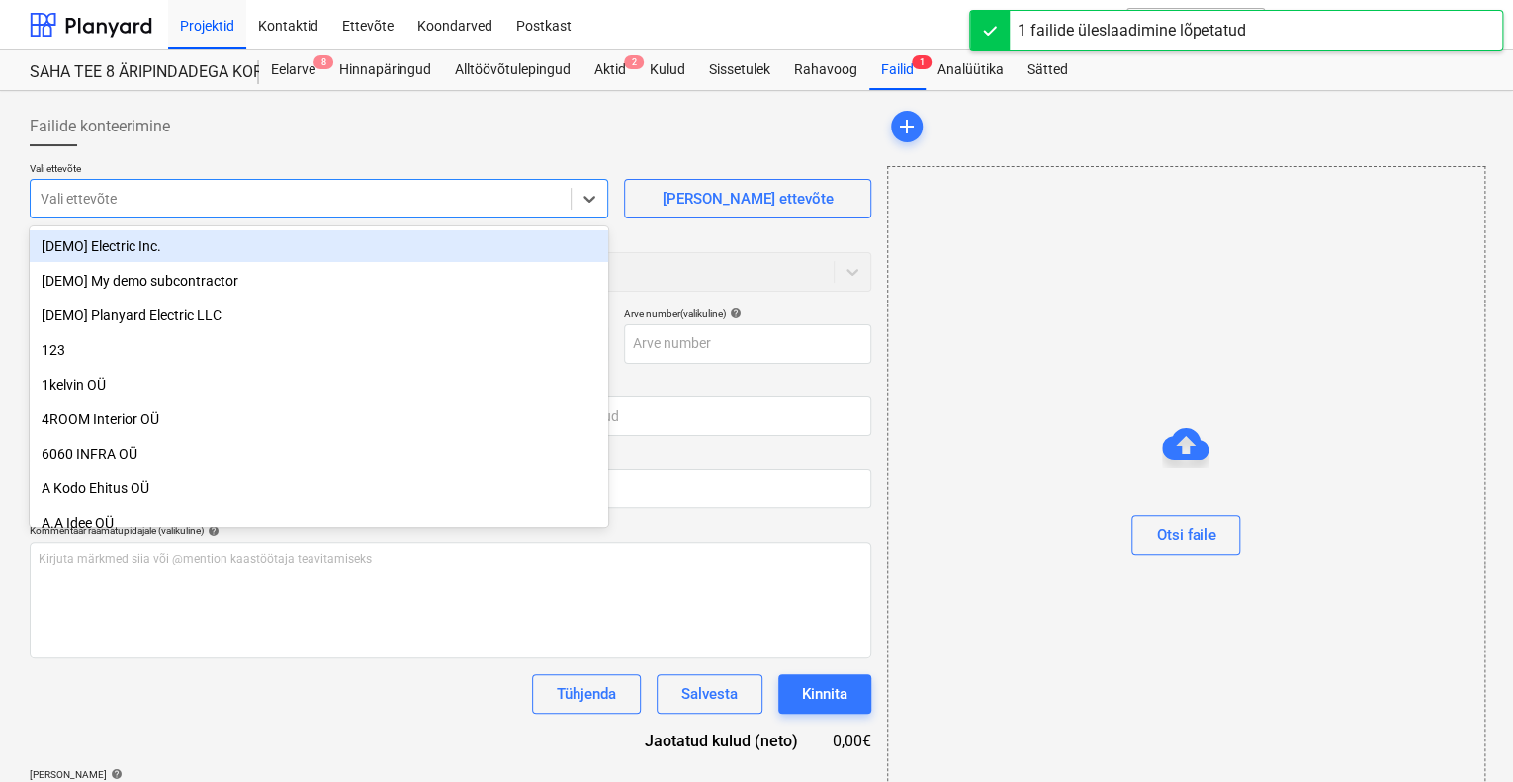
type input "25016.pdf"
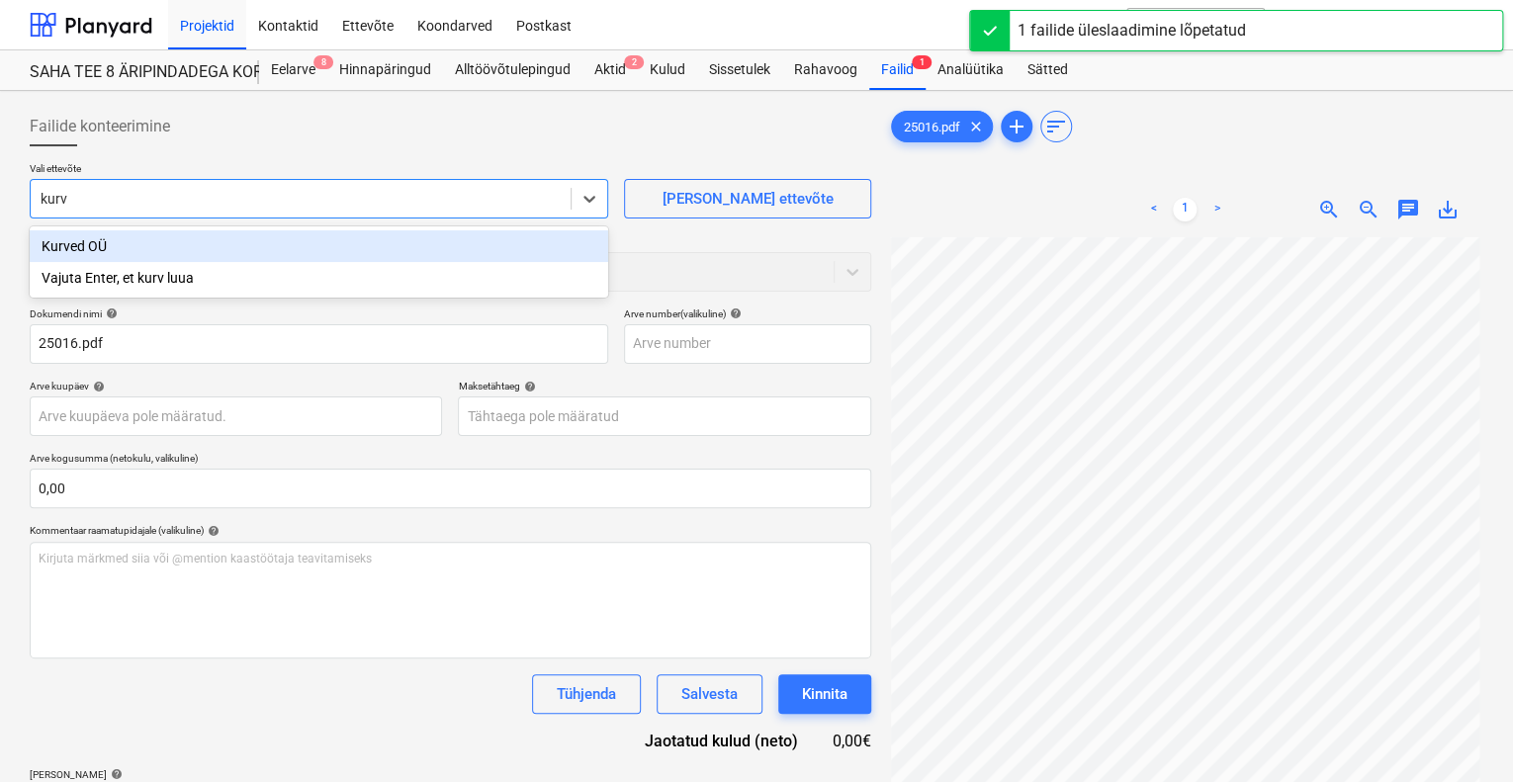
type input "kurve"
click at [392, 239] on div "Kurved OÜ" at bounding box center [319, 246] width 579 height 32
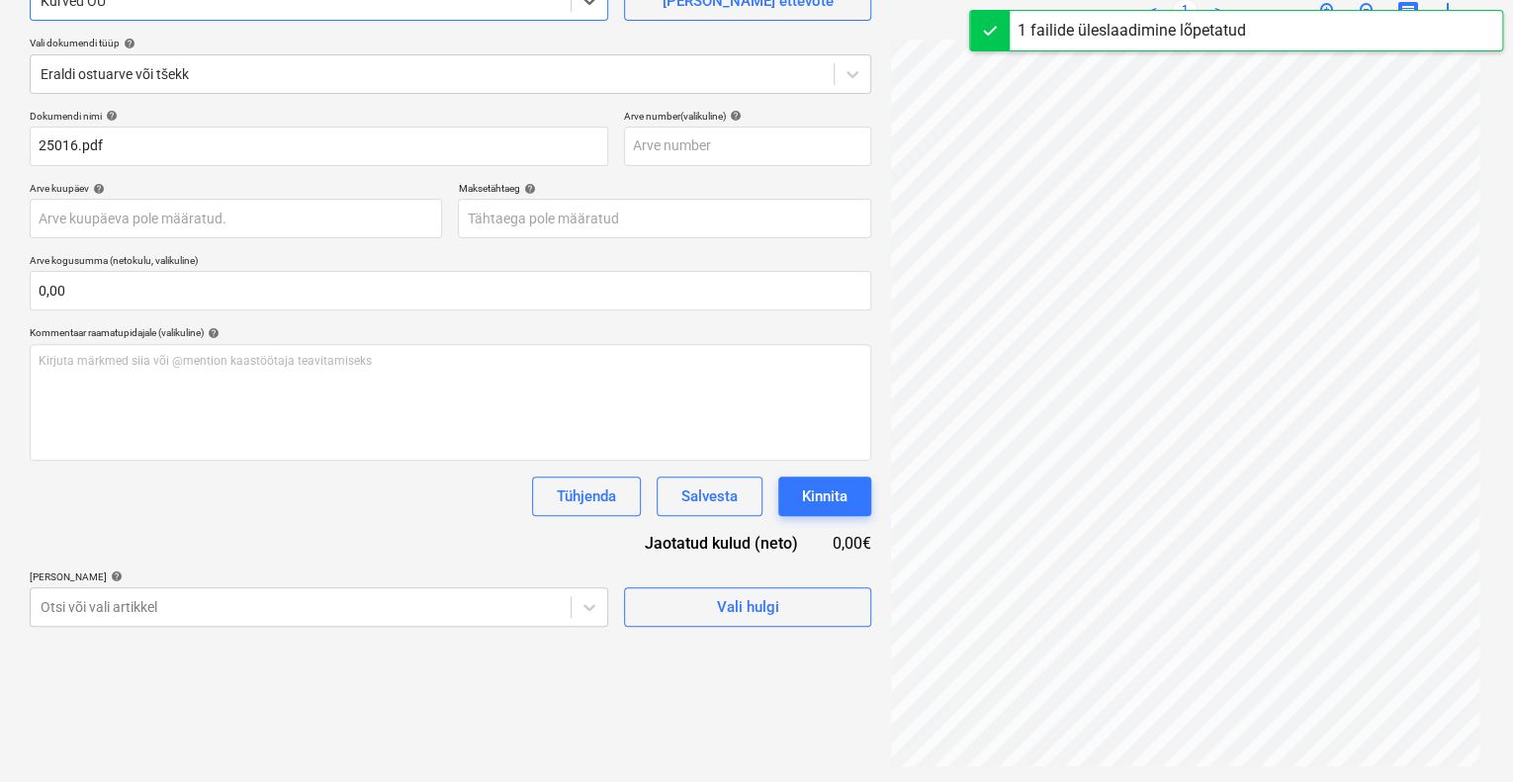
click at [350, 627] on div "Failide konteerimine Vali ettevõte option Kurved OÜ , selected. Select is focus…" at bounding box center [451, 337] width 858 height 873
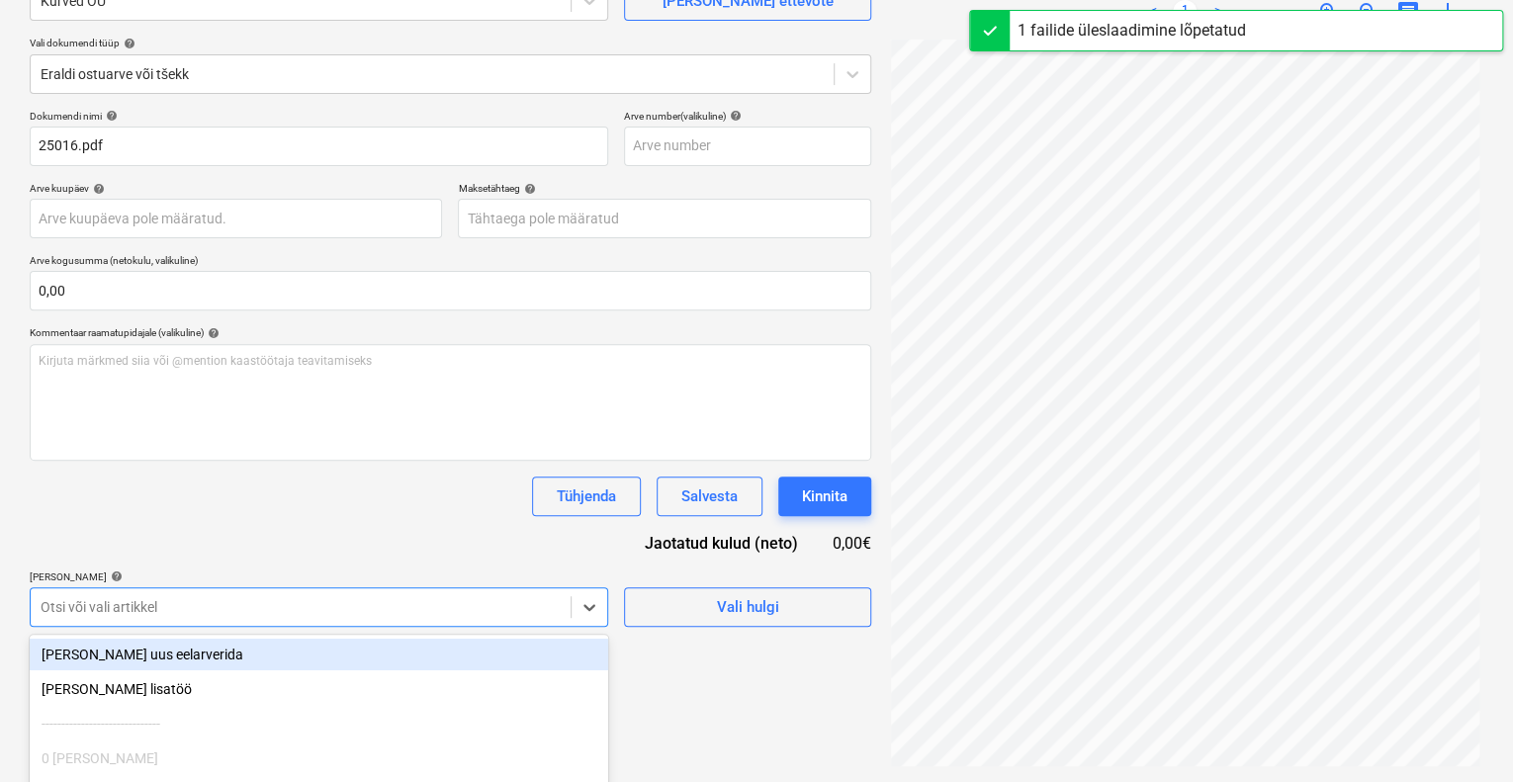
click at [353, 585] on body "Projektid Kontaktid Ettevõte Koondarved Postkast format_size keyboard_arrow_dow…" at bounding box center [756, 193] width 1513 height 782
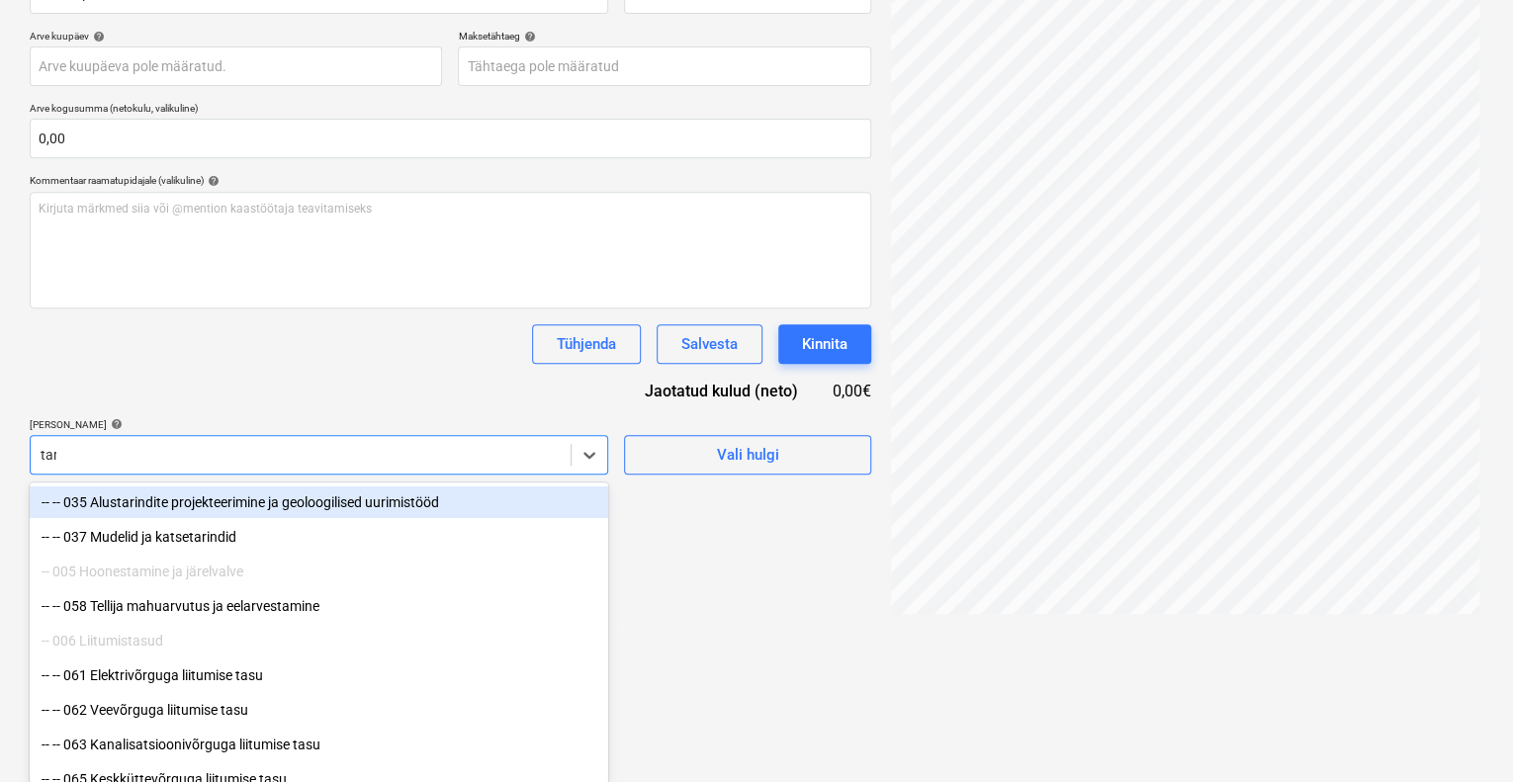
type input "tarv"
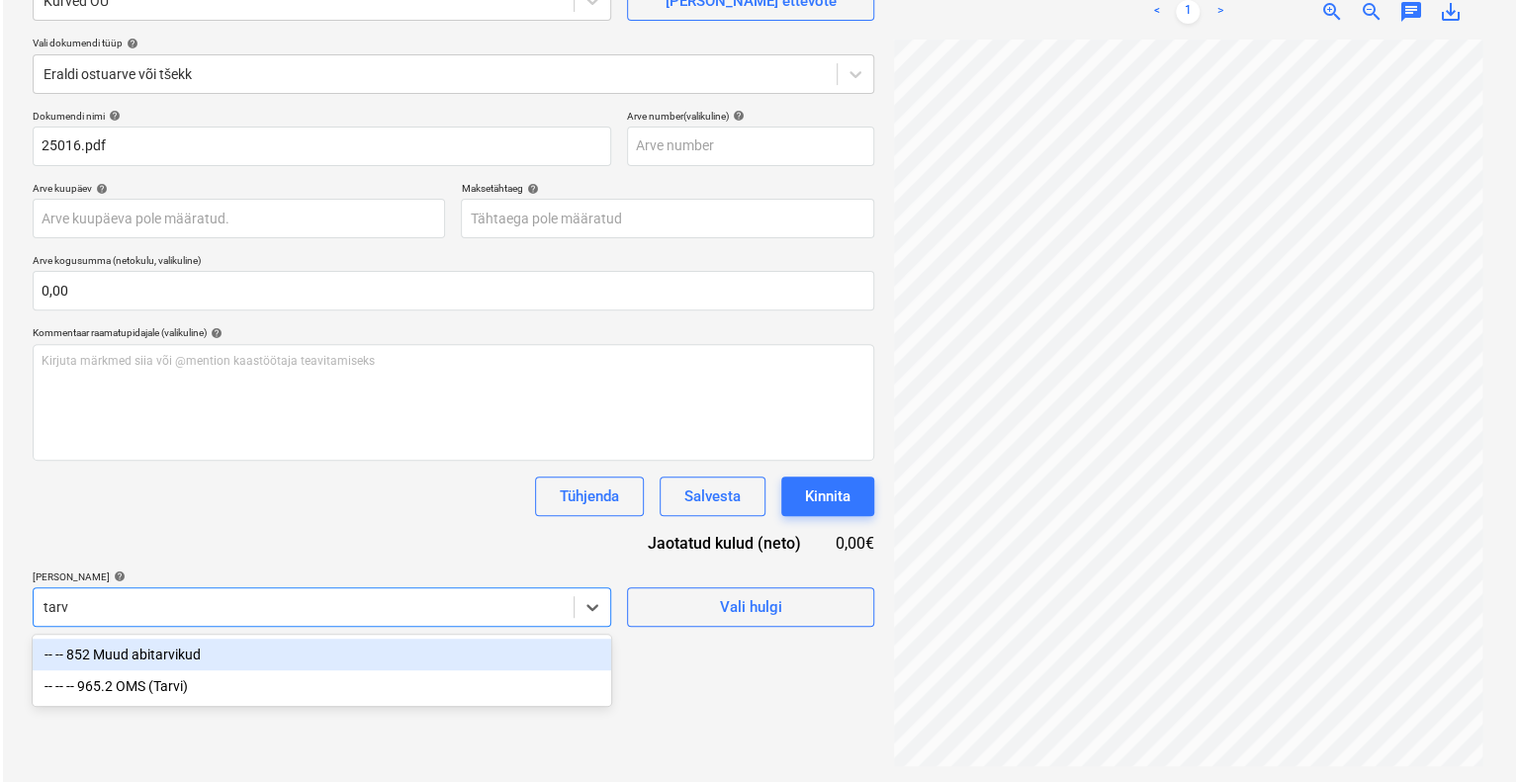
scroll to position [198, 0]
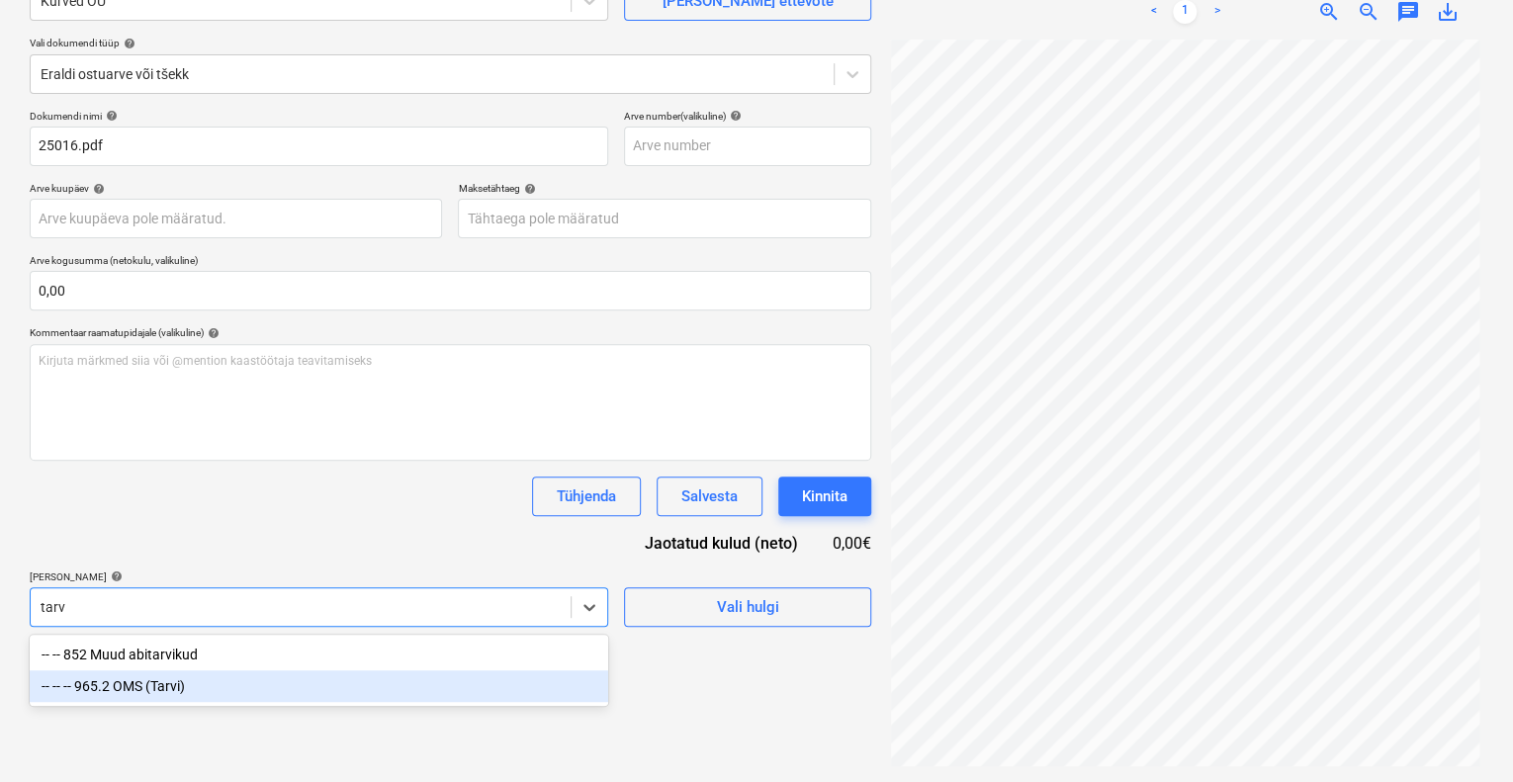
click at [341, 686] on div "-- -- -- 965.2 OMS (Tarvi)" at bounding box center [319, 687] width 579 height 32
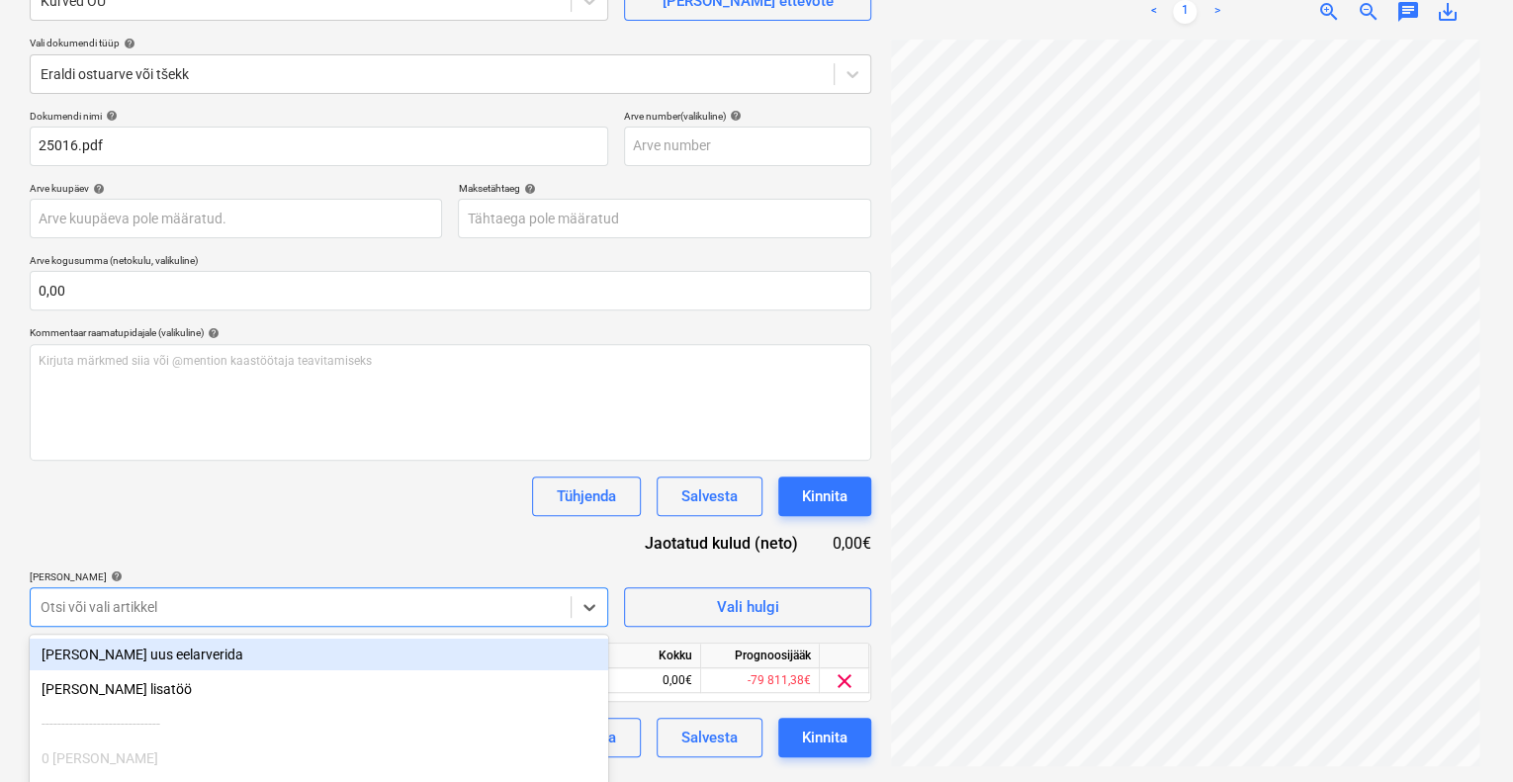
click at [371, 517] on div "Dokumendi nimi help 25016.pdf Arve number (valikuline) help Arve kuupäev help P…" at bounding box center [451, 434] width 842 height 648
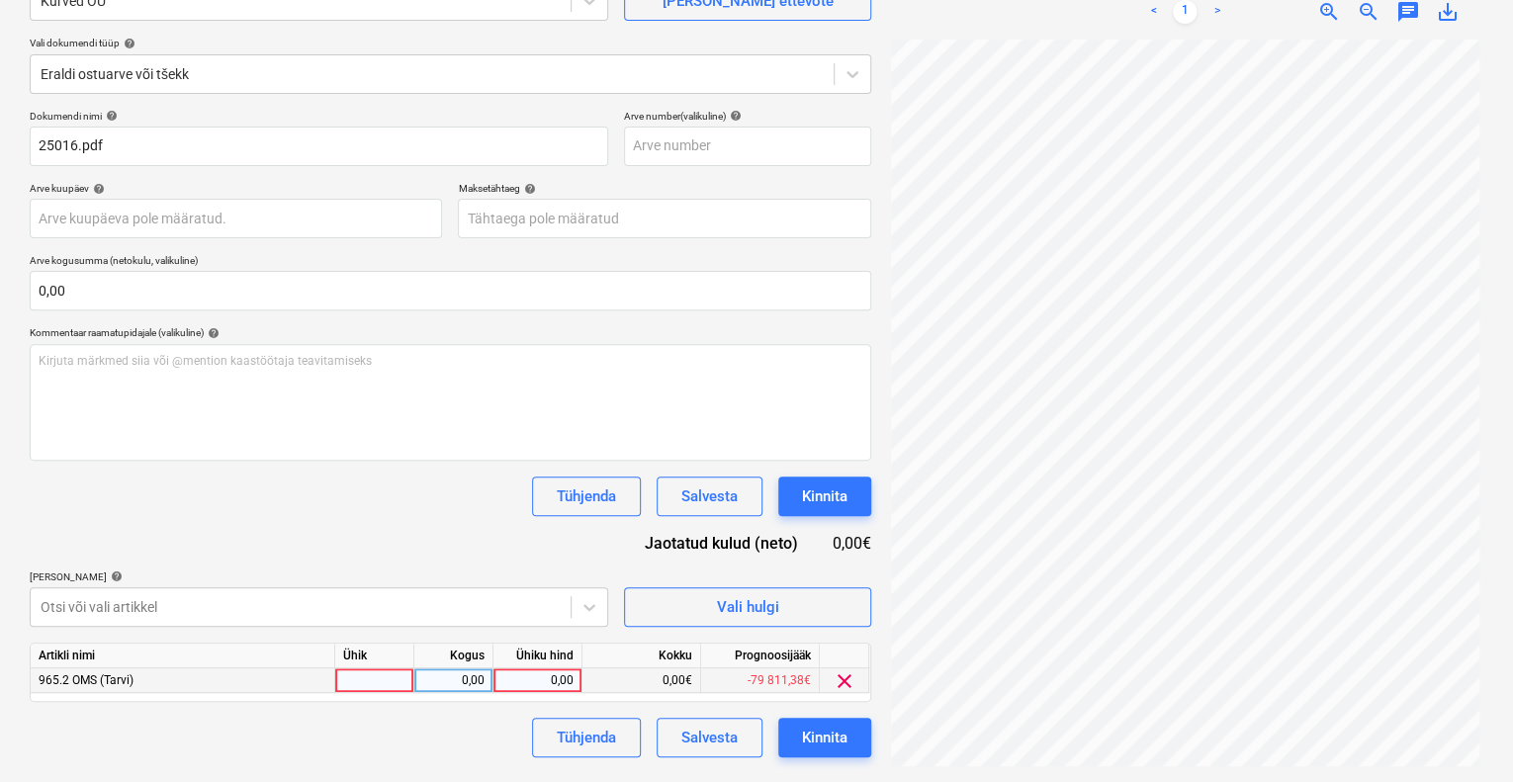
click at [356, 683] on div at bounding box center [374, 681] width 79 height 25
type input "kompl"
type input "6000"
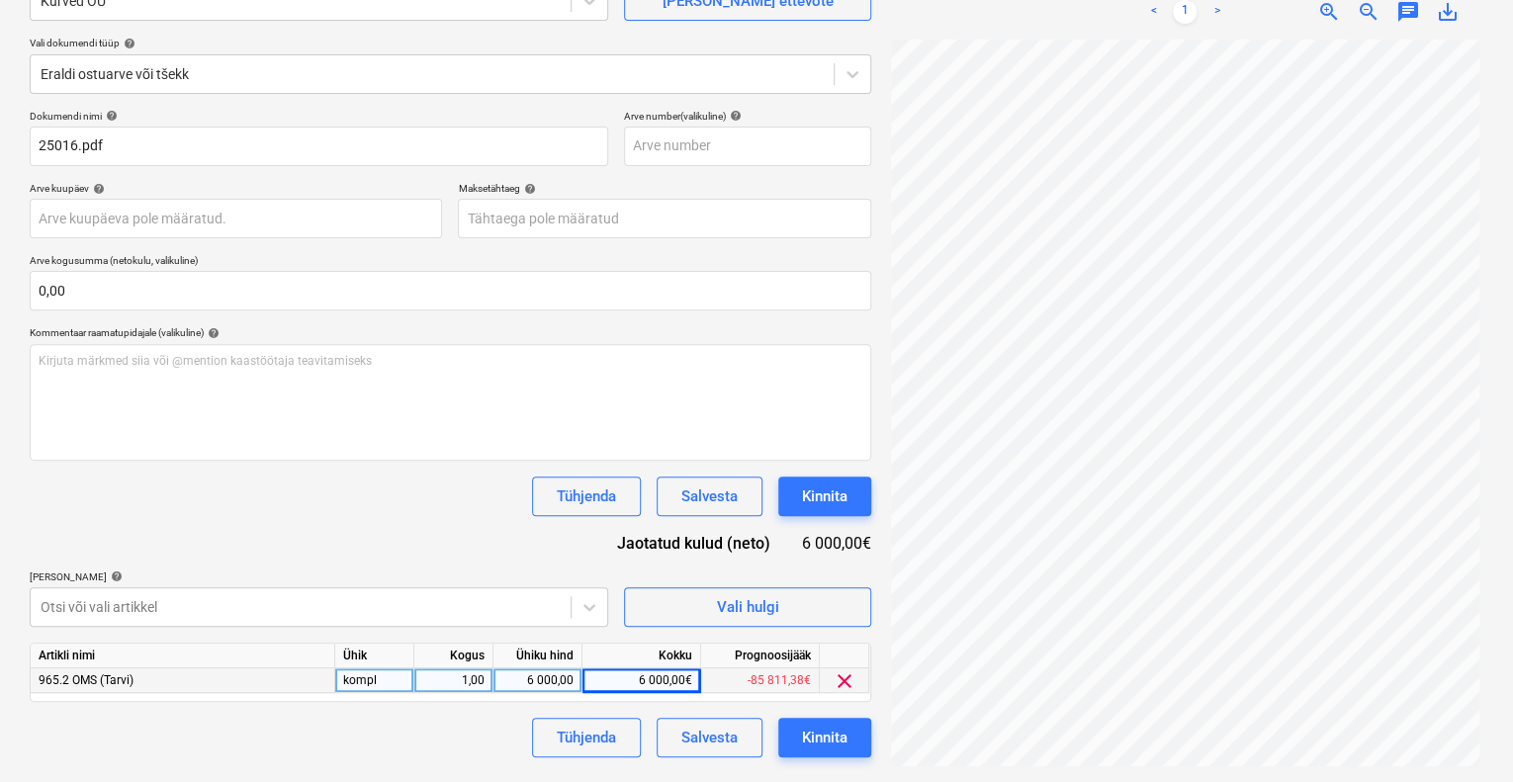
click at [358, 510] on div "Tühjenda Salvesta Kinnita" at bounding box center [451, 497] width 842 height 40
click at [812, 733] on div "Kinnita" at bounding box center [824, 738] width 45 height 26
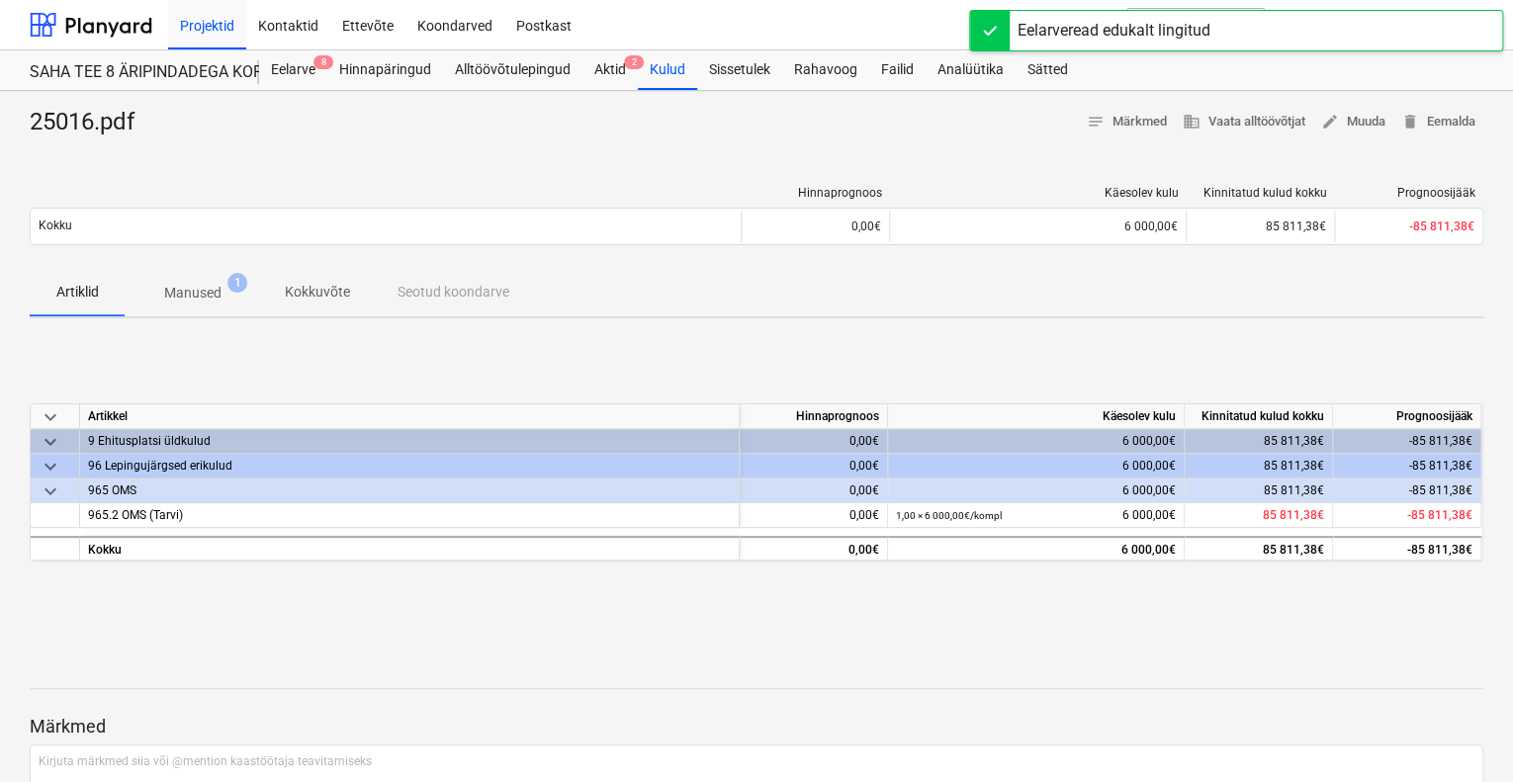
click at [819, 134] on div "25016.pdf notes Märkmed business Vaata alltöövõtjat edit Muuda delete Eemalda" at bounding box center [757, 123] width 1454 height 32
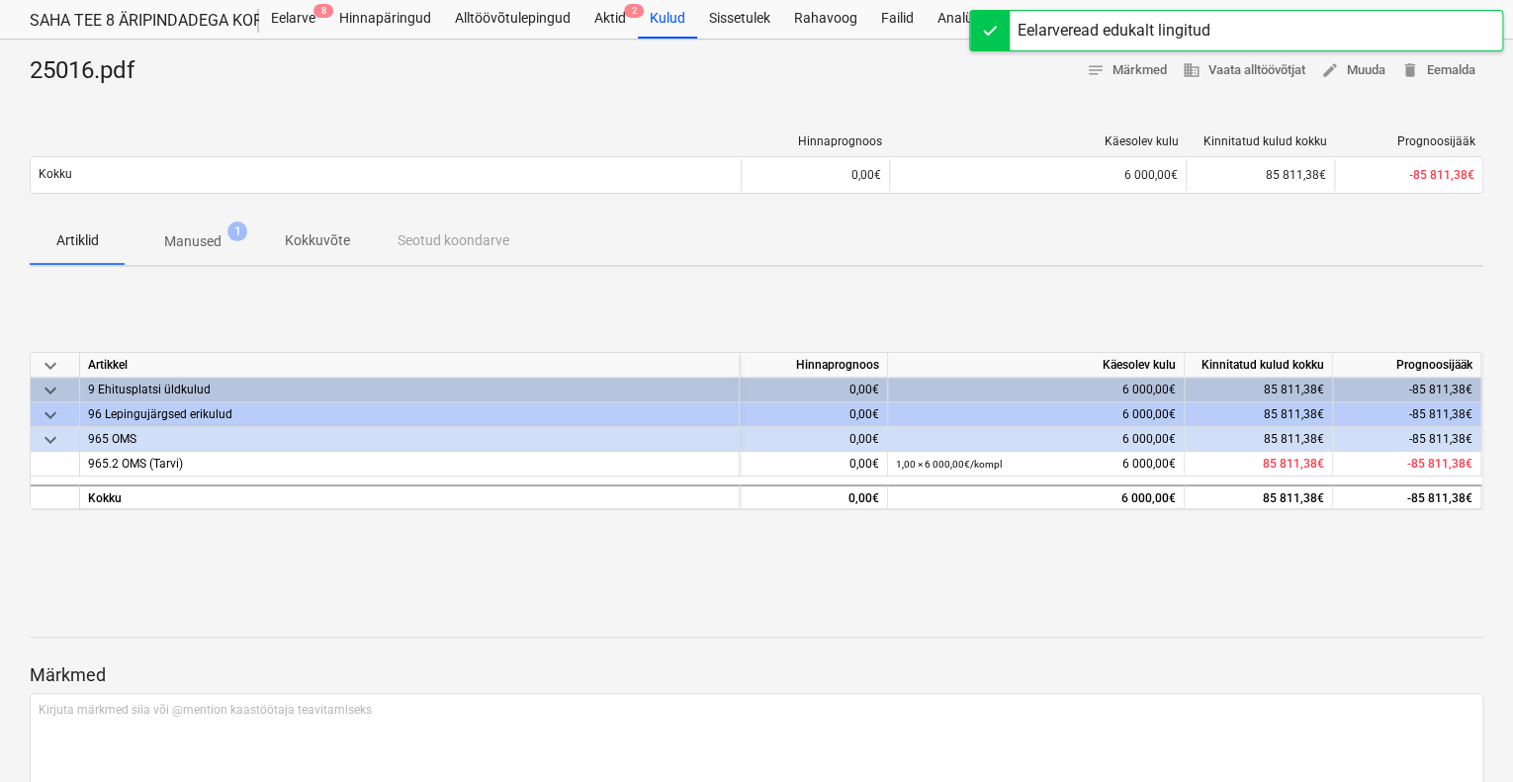
scroll to position [99, 0]
